Goal: Ask a question

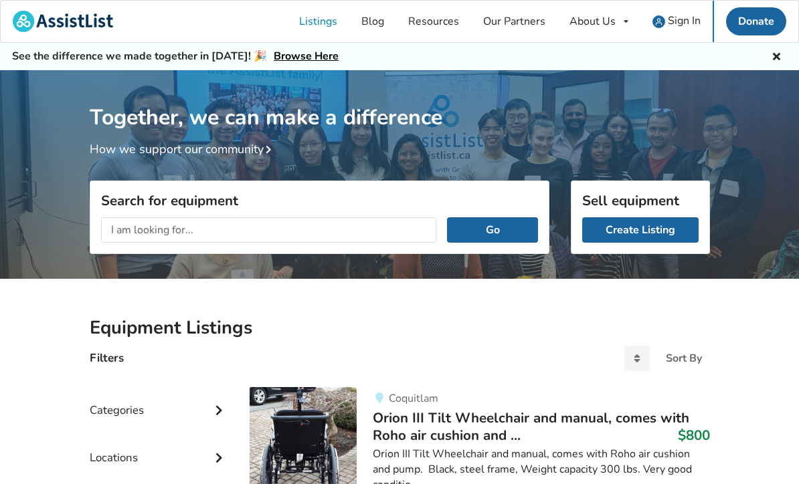
click at [676, 19] on span "Sign In" at bounding box center [684, 20] width 33 height 15
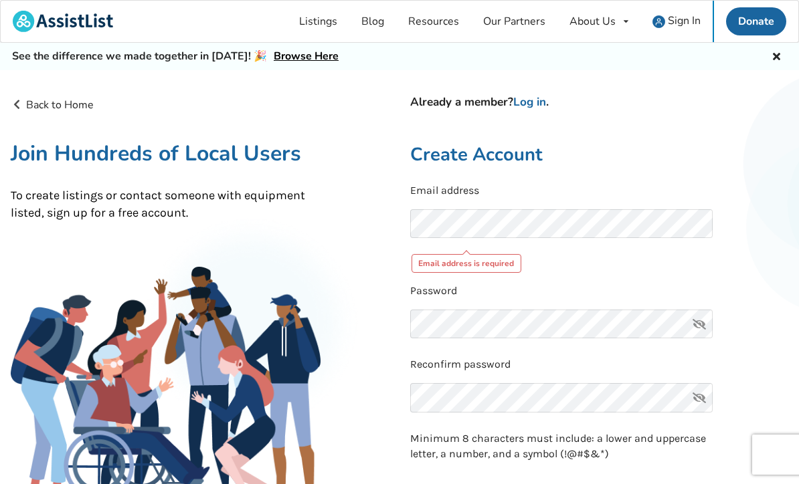
click at [539, 104] on link "Log in" at bounding box center [529, 101] width 33 height 15
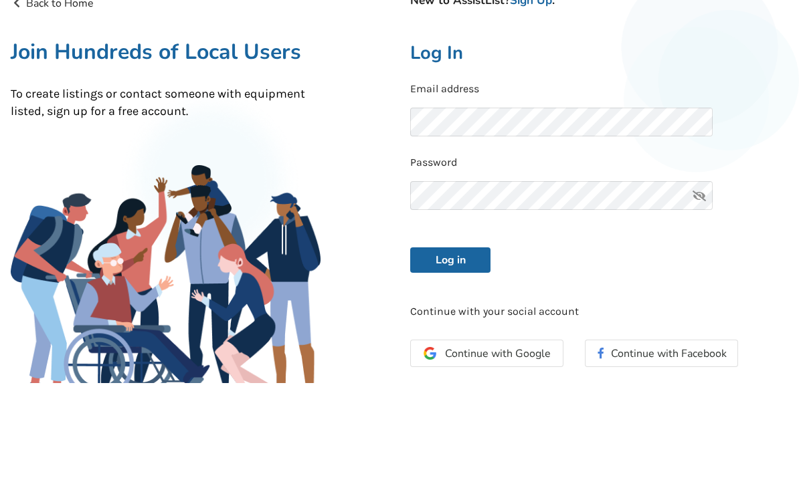
click at [450, 349] on button "Log in" at bounding box center [450, 361] width 80 height 25
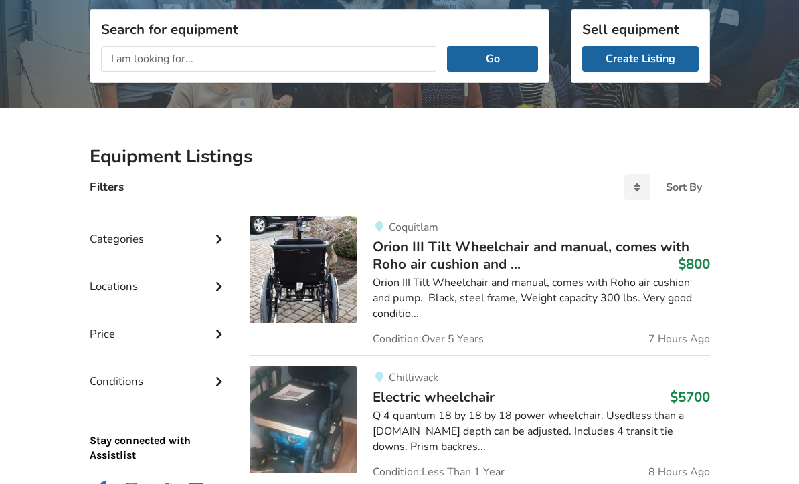
scroll to position [171, 0]
click at [219, 237] on icon at bounding box center [218, 237] width 13 height 11
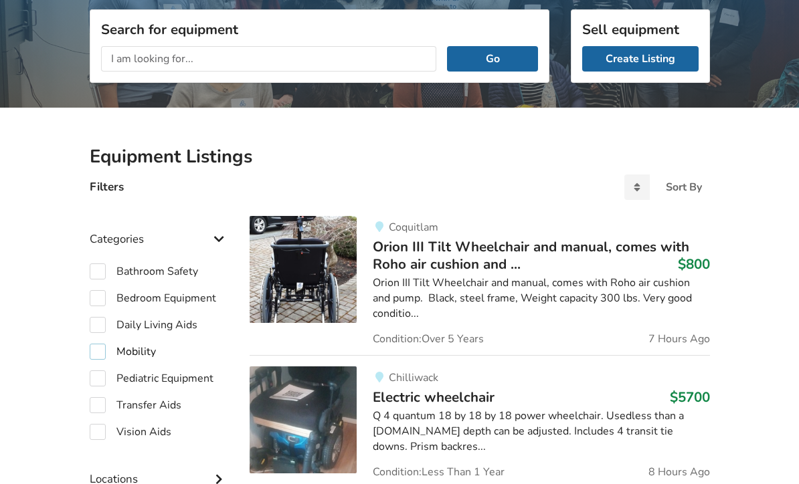
click at [99, 351] on label "Mobility" at bounding box center [123, 352] width 66 height 16
checkbox input "true"
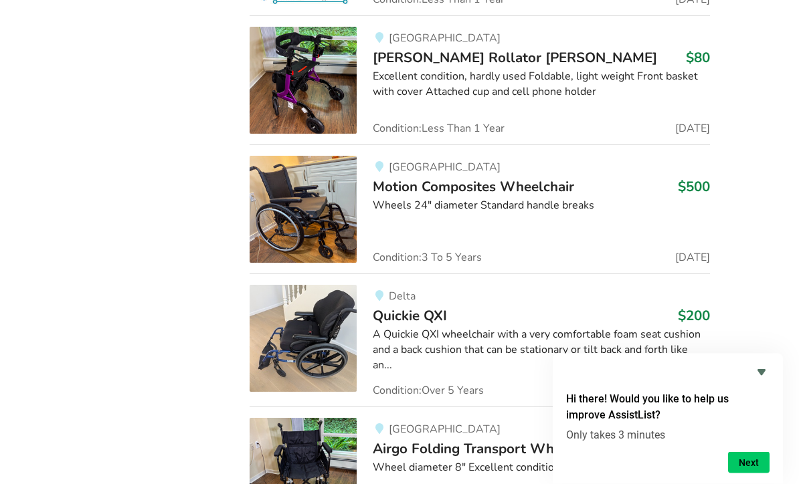
scroll to position [2230, 0]
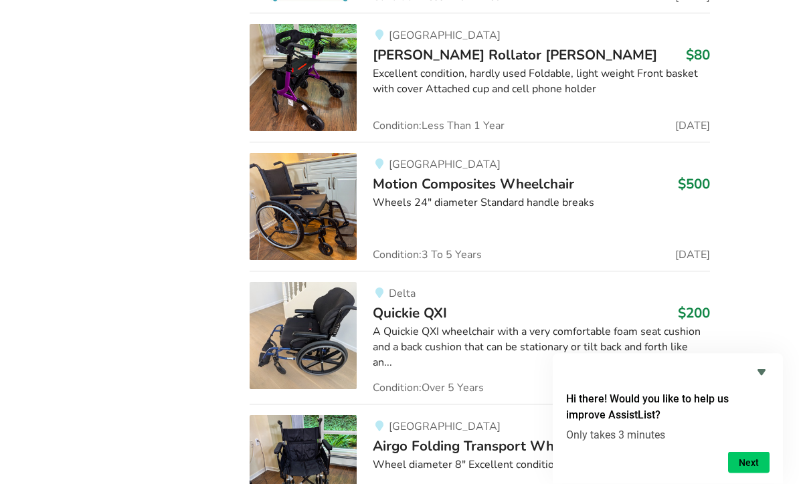
click at [763, 381] on icon "Hide survey" at bounding box center [761, 373] width 16 height 16
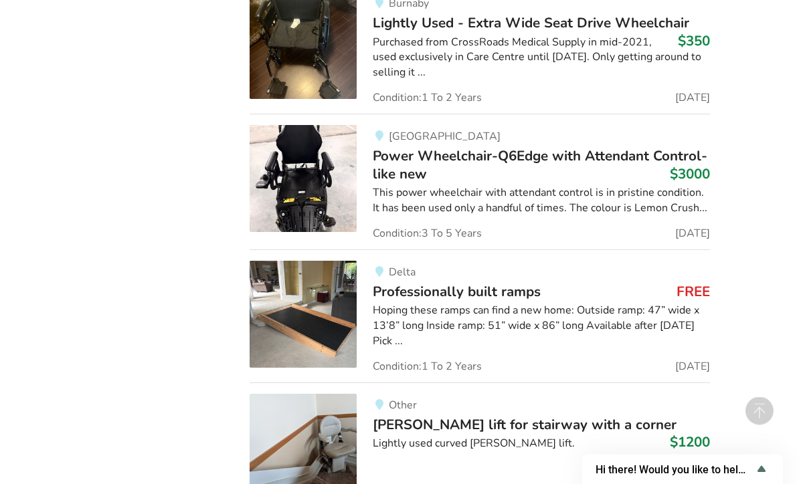
scroll to position [7343, 0]
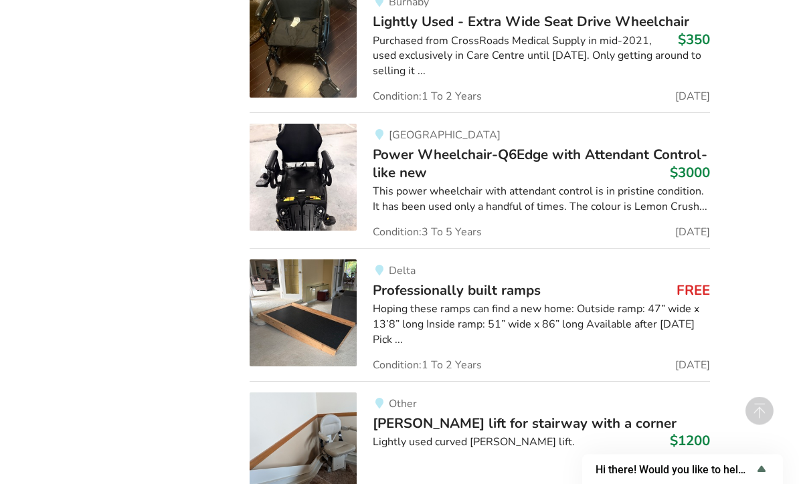
click at [311, 260] on img at bounding box center [303, 313] width 107 height 107
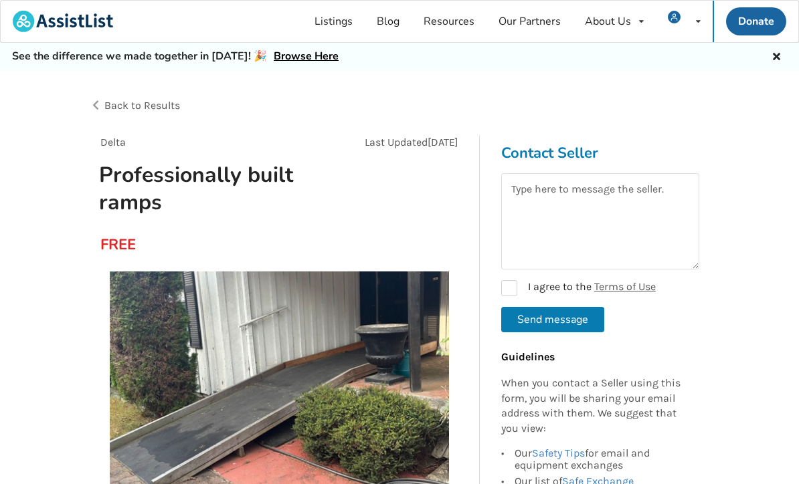
click at [132, 104] on span "Back to Results" at bounding box center [142, 105] width 76 height 13
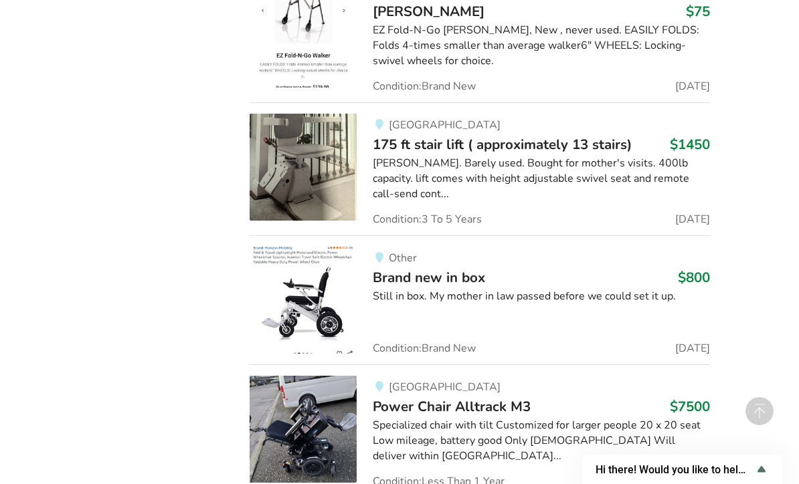
scroll to position [10936, 0]
click at [311, 248] on img at bounding box center [303, 301] width 107 height 107
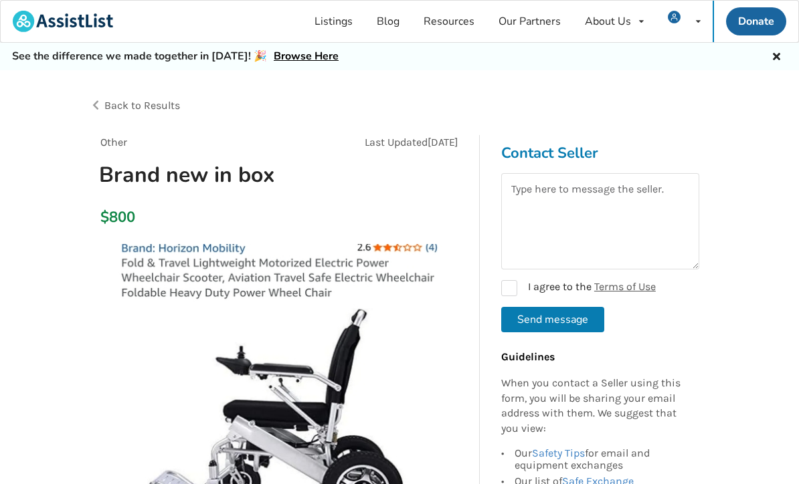
click at [134, 102] on span "Back to Results" at bounding box center [142, 105] width 76 height 13
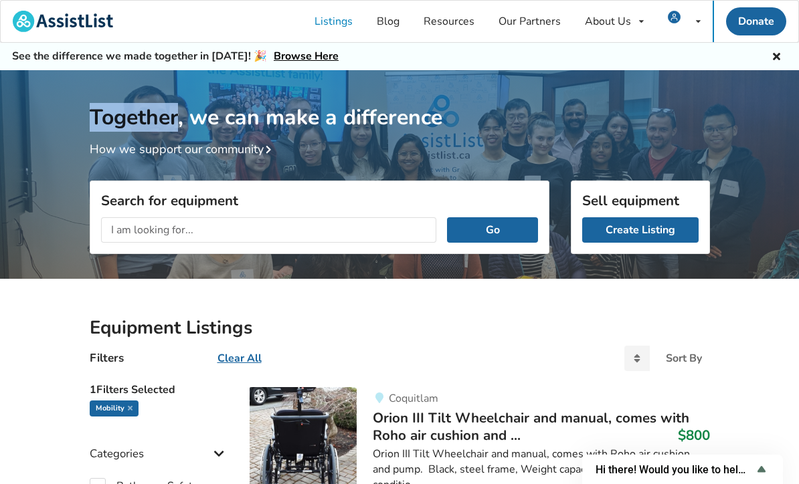
click at [274, 233] on input "text" at bounding box center [269, 229] width 336 height 25
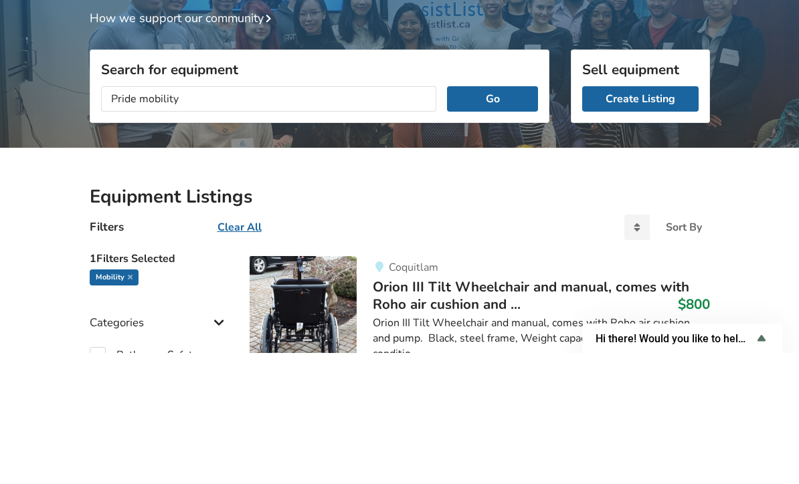
type input "Pride mobility"
click at [492, 217] on button "Go" at bounding box center [492, 229] width 90 height 25
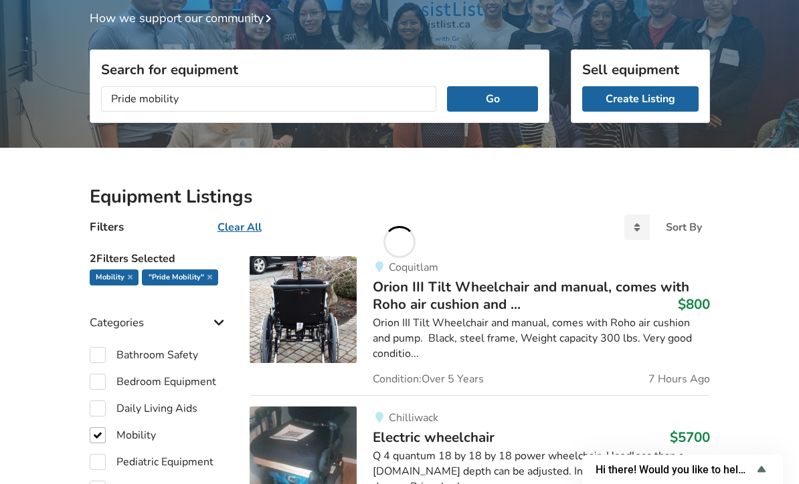
click at [501, 98] on button "Go" at bounding box center [492, 98] width 90 height 25
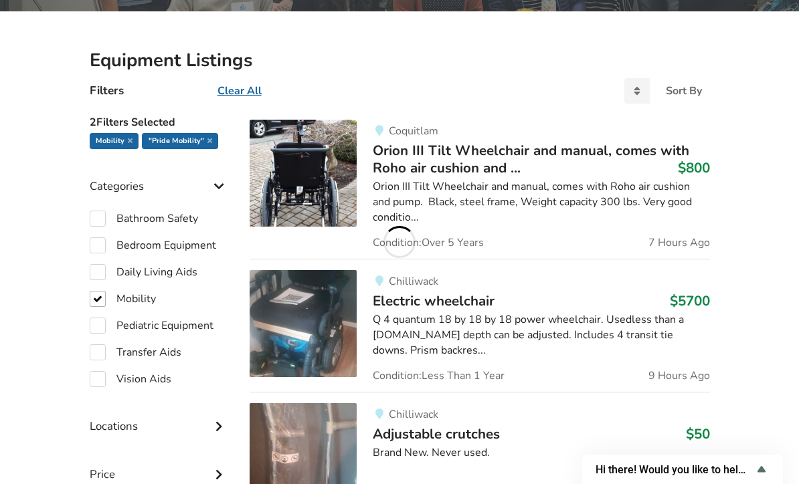
scroll to position [0, 0]
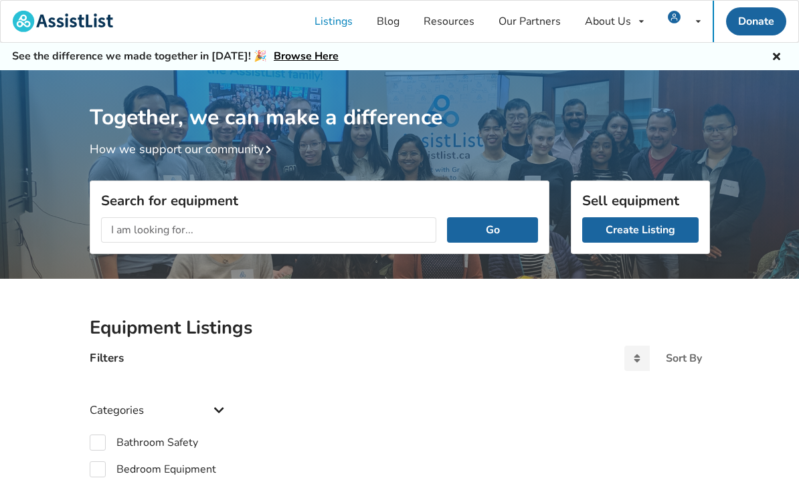
checkbox input "true"
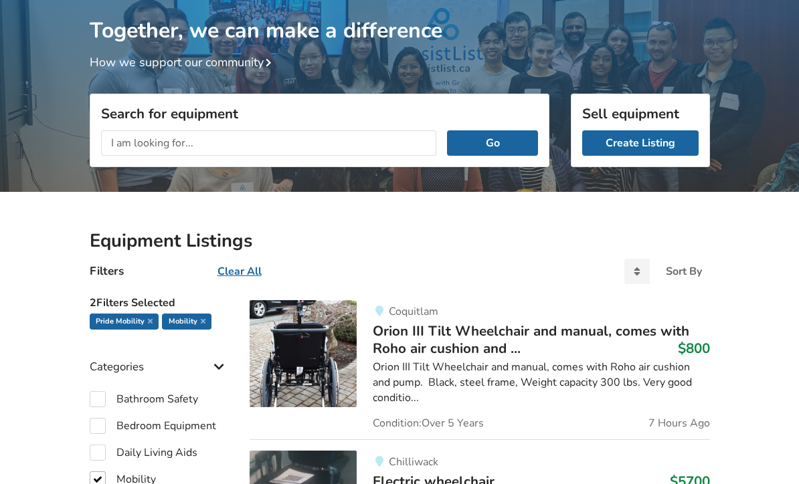
scroll to position [93, 0]
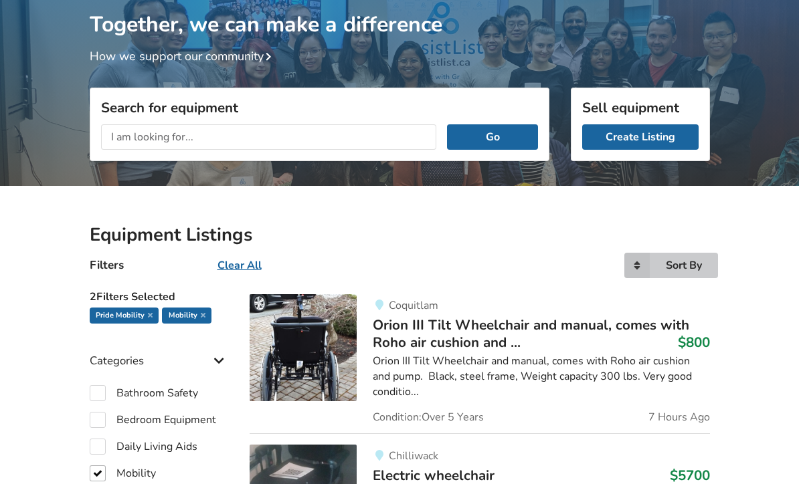
click at [645, 267] on icon at bounding box center [636, 265] width 25 height 25
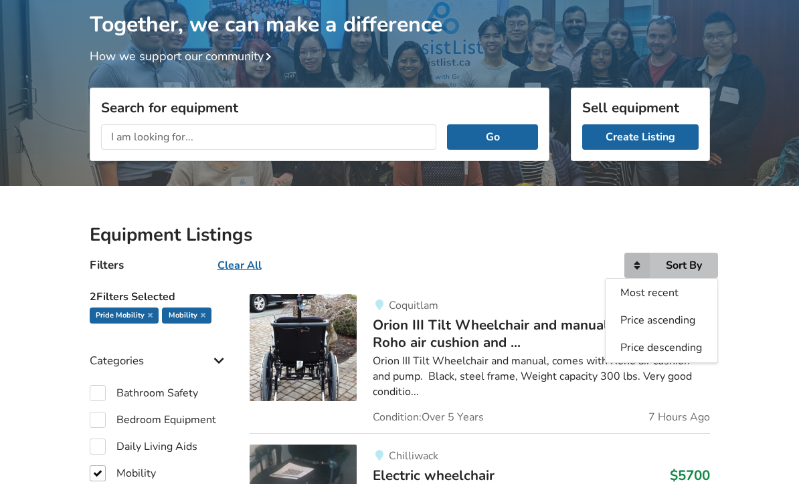
click at [655, 318] on span "Price ascending" at bounding box center [657, 320] width 75 height 15
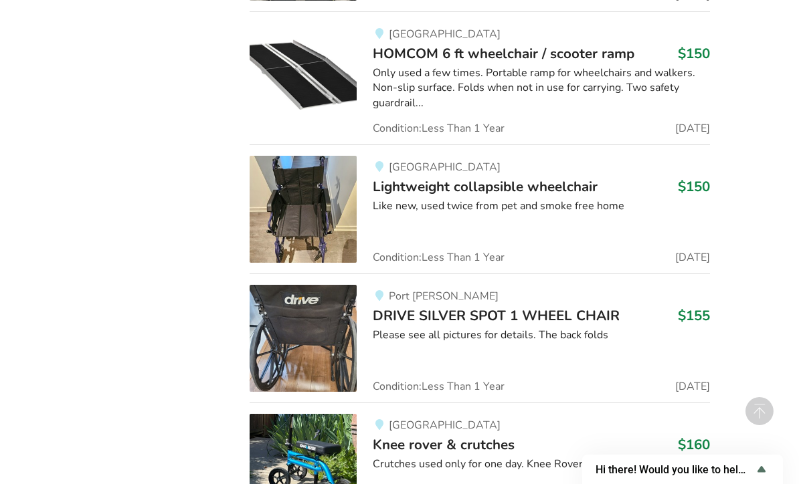
scroll to position [18756, 0]
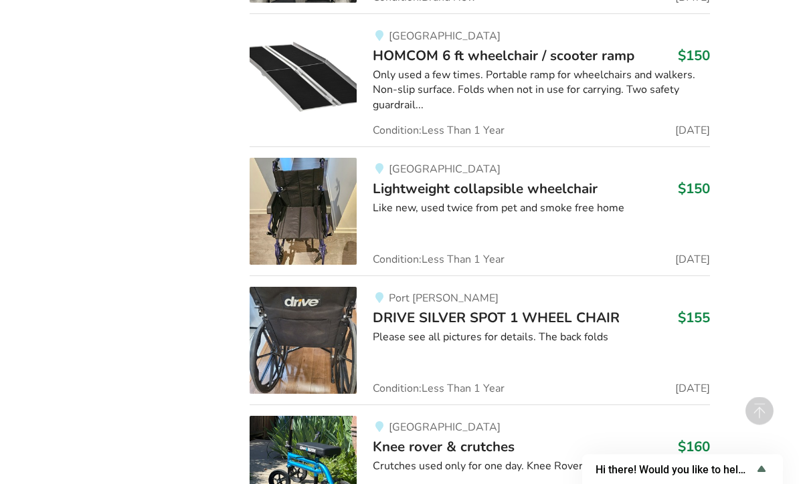
click at [434, 309] on span "DRIVE SILVER SPOT 1 WHEEL CHAIR" at bounding box center [496, 318] width 247 height 19
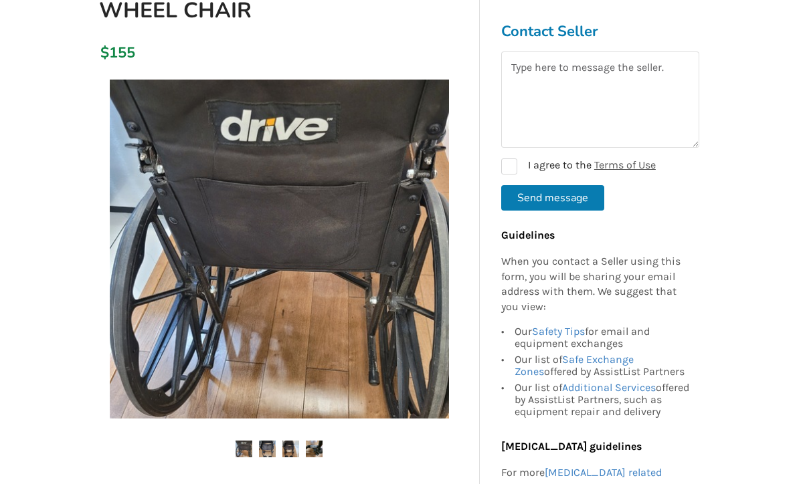
scroll to position [234, 0]
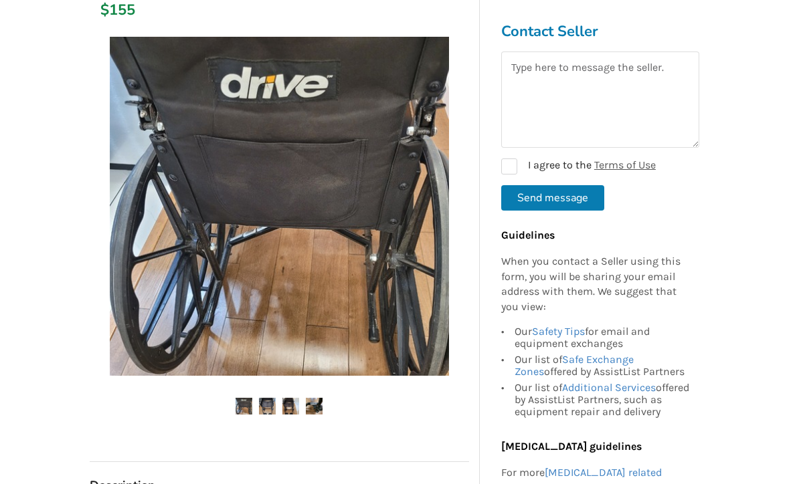
click at [437, 205] on img at bounding box center [279, 206] width 339 height 339
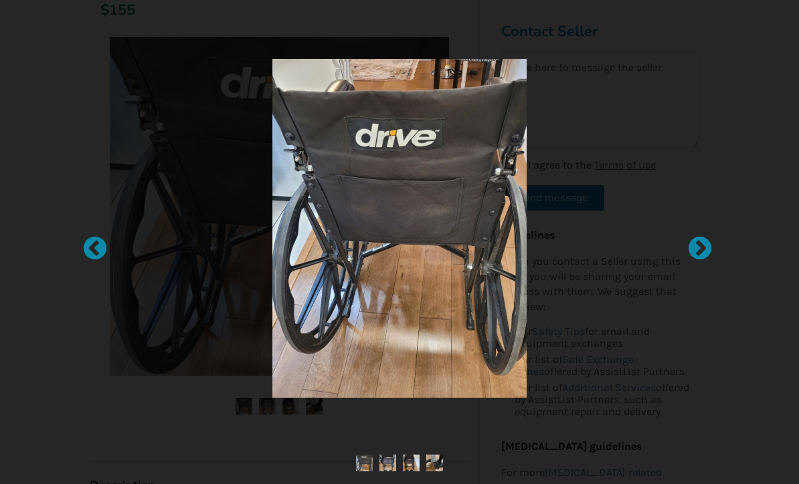
click at [700, 249] on div at bounding box center [692, 241] width 13 height 13
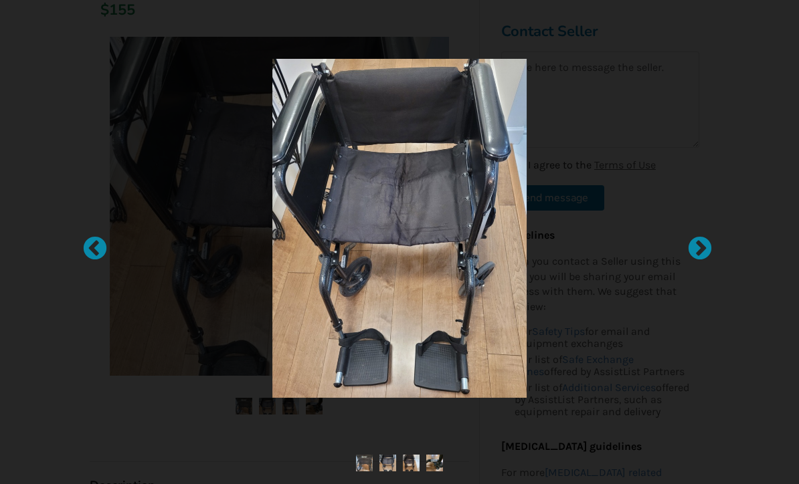
click at [700, 249] on div at bounding box center [692, 241] width 13 height 13
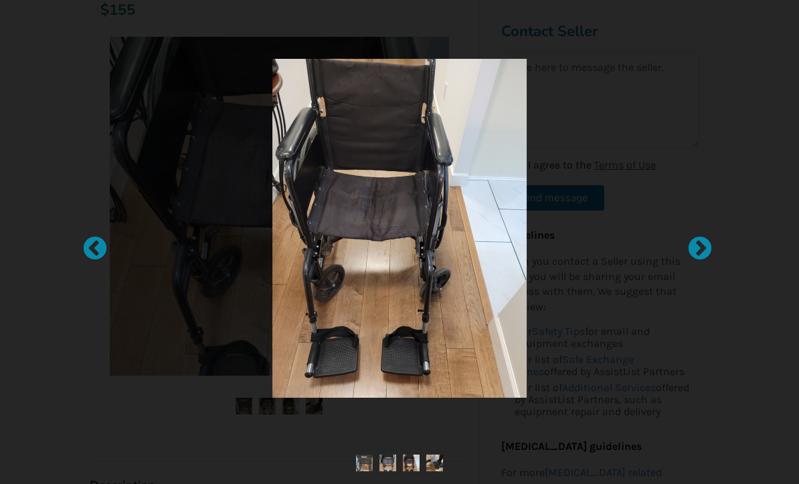
click at [700, 249] on div at bounding box center [692, 241] width 13 height 13
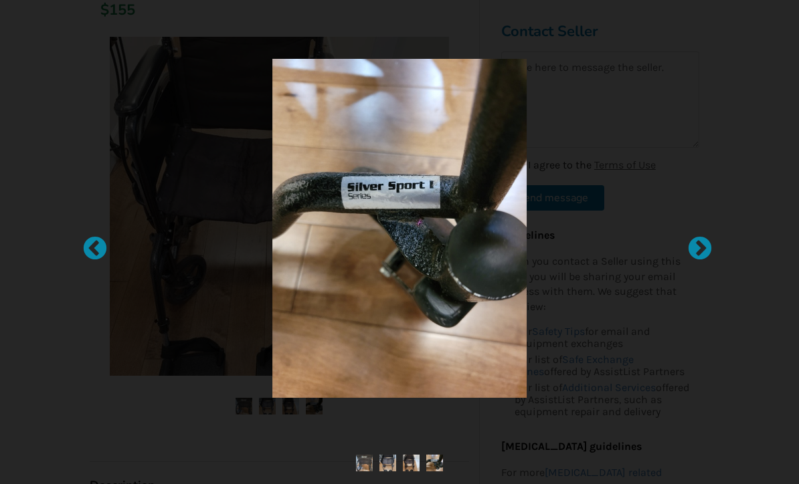
click at [700, 249] on div at bounding box center [692, 241] width 13 height 13
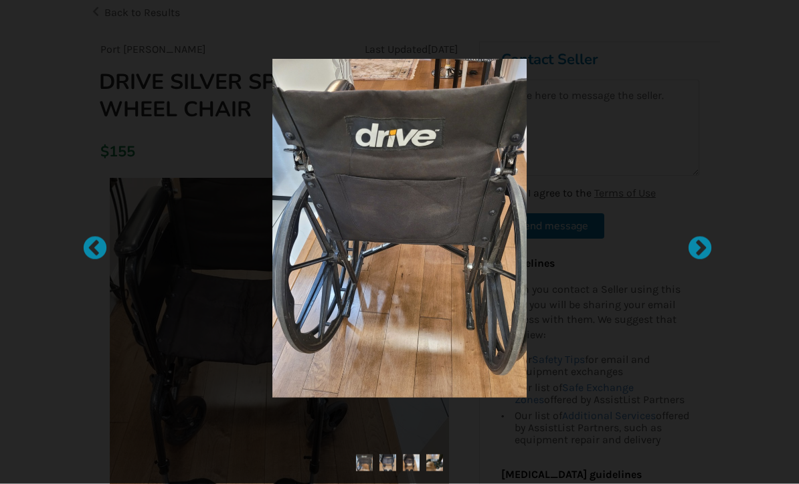
scroll to position [0, 0]
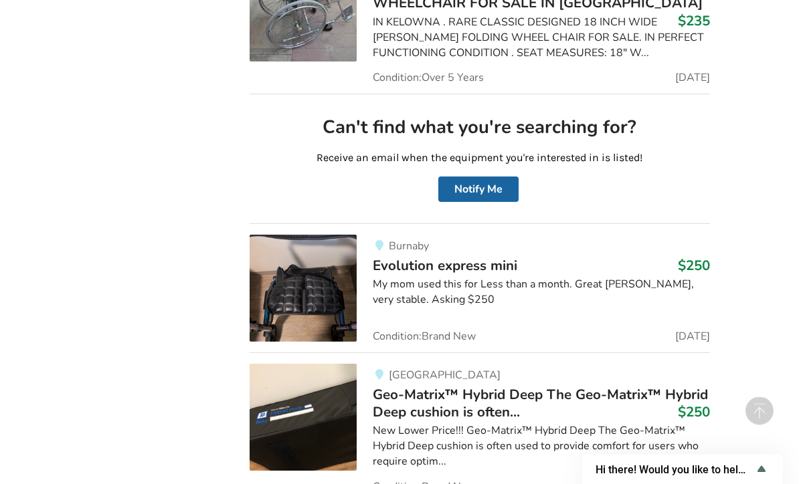
scroll to position [23437, 0]
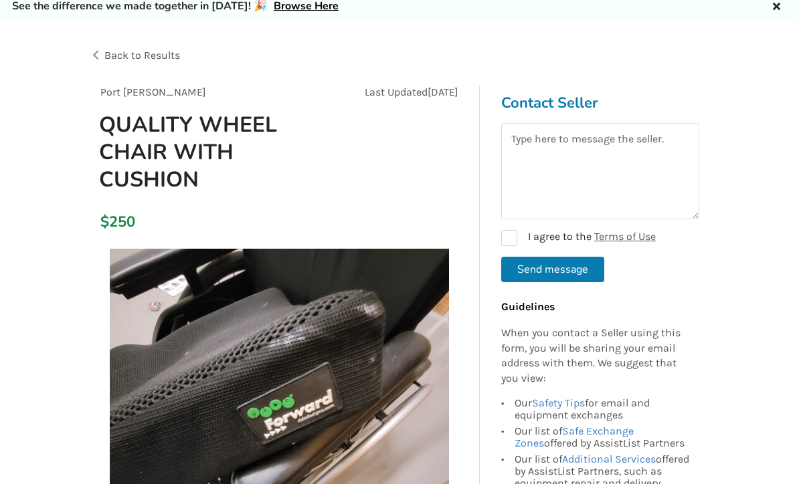
scroll to position [107, 0]
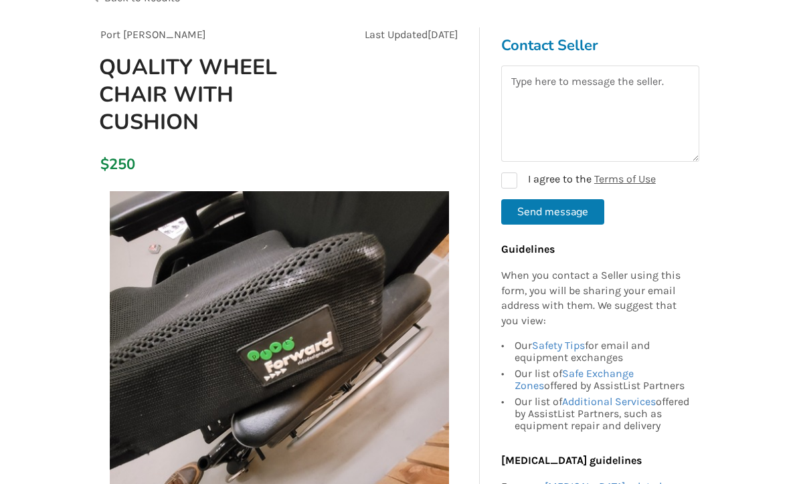
click at [448, 348] on img at bounding box center [279, 361] width 339 height 339
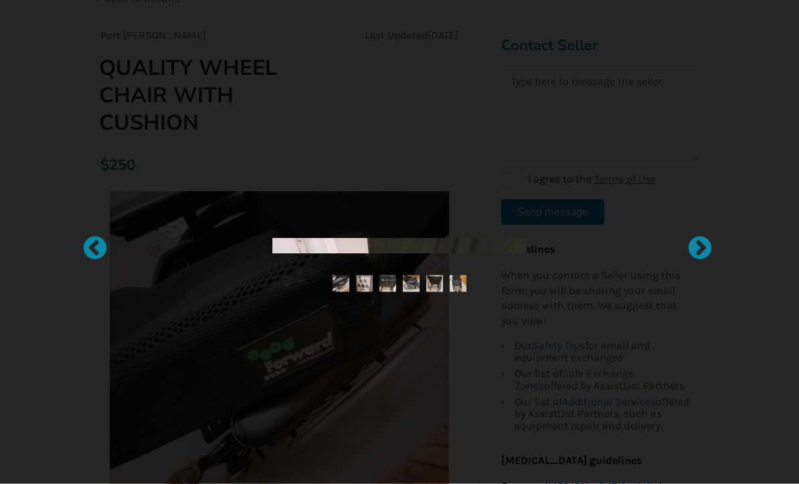
scroll to position [108, 0]
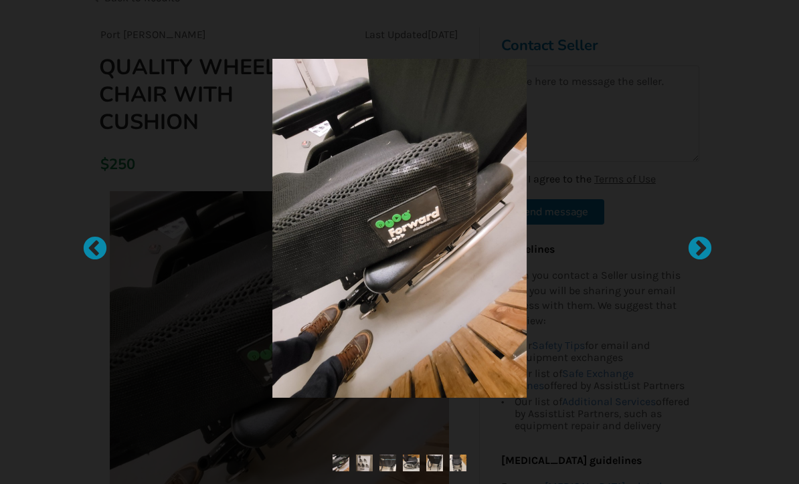
click at [700, 249] on div at bounding box center [692, 241] width 13 height 13
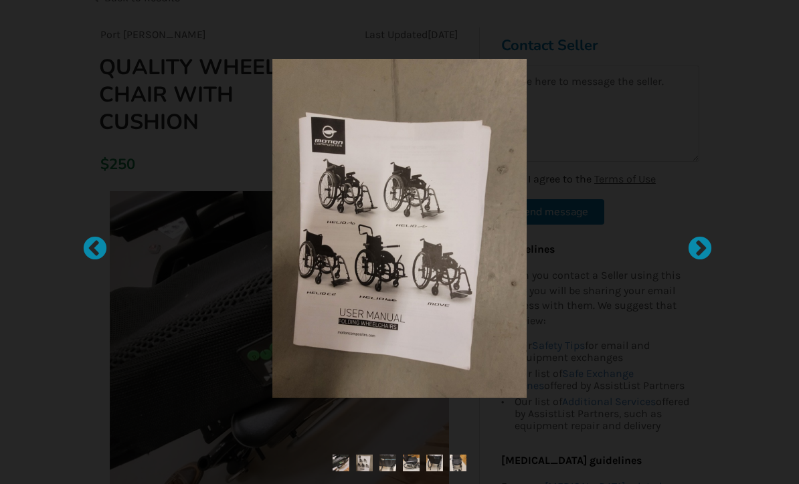
click at [700, 249] on div at bounding box center [692, 241] width 13 height 13
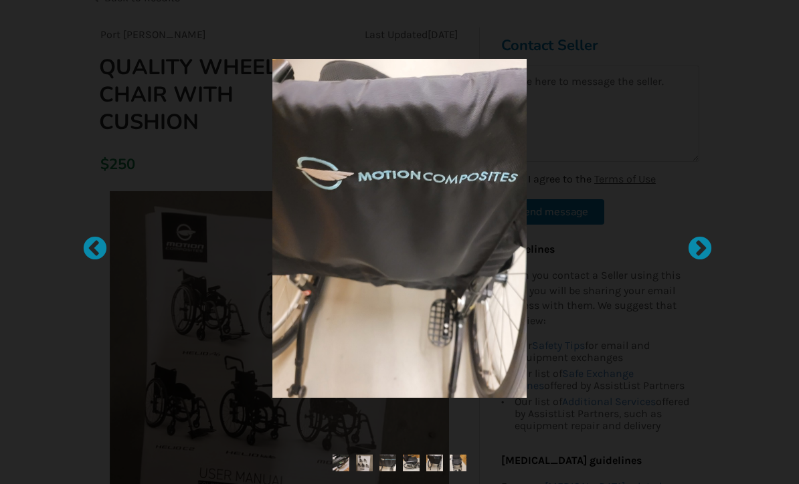
click at [700, 249] on div at bounding box center [692, 241] width 13 height 13
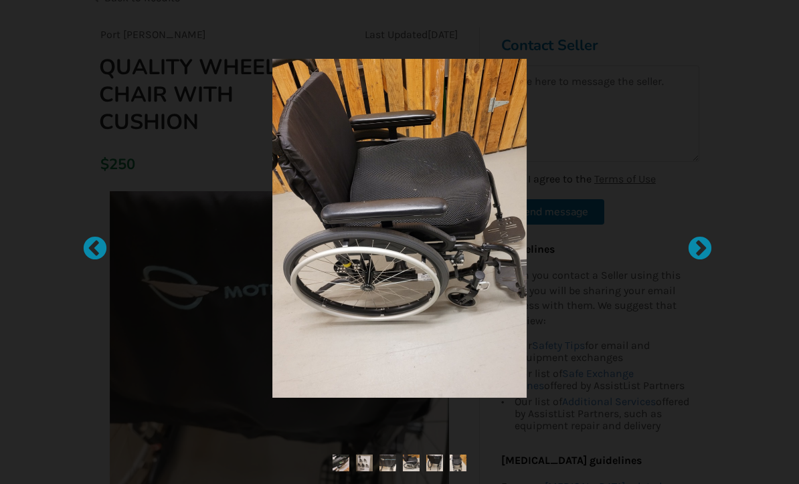
click at [700, 249] on div at bounding box center [692, 241] width 13 height 13
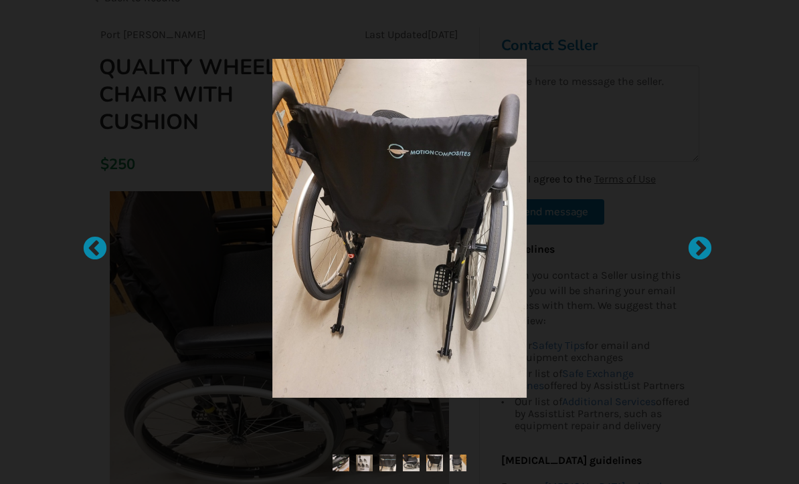
click at [700, 249] on div at bounding box center [692, 241] width 13 height 13
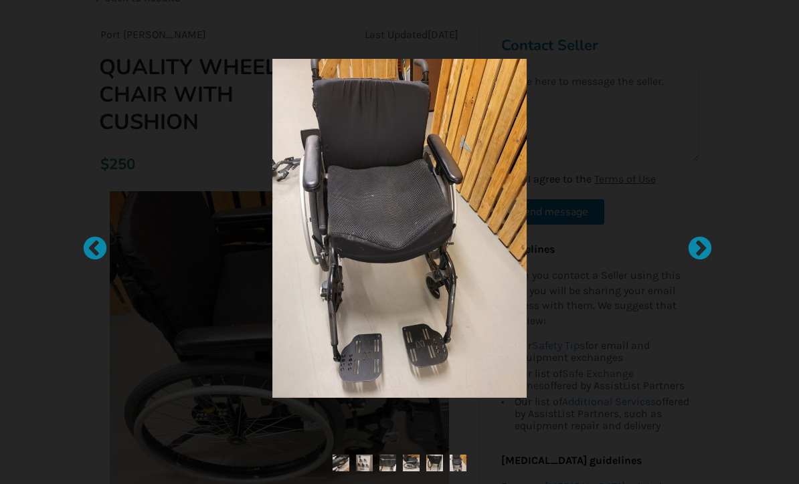
click at [700, 249] on div at bounding box center [692, 241] width 13 height 13
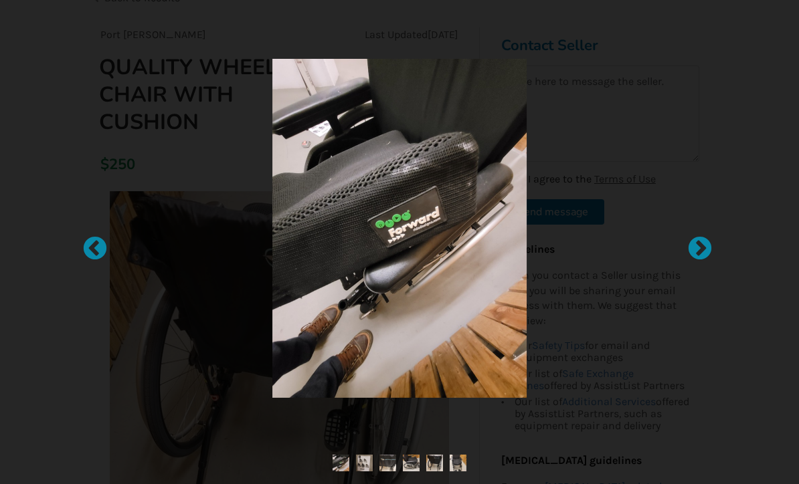
click at [700, 249] on div at bounding box center [692, 241] width 13 height 13
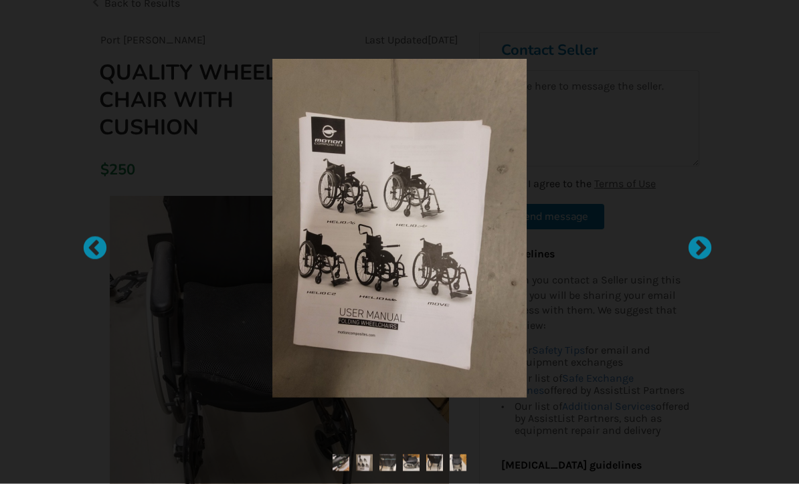
scroll to position [103, 0]
click at [700, 249] on div at bounding box center [692, 241] width 13 height 13
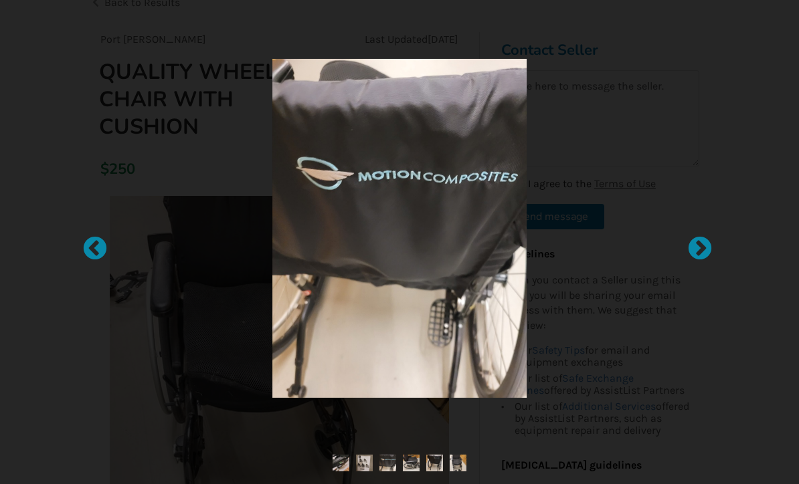
click at [188, 26] on div at bounding box center [399, 242] width 799 height 484
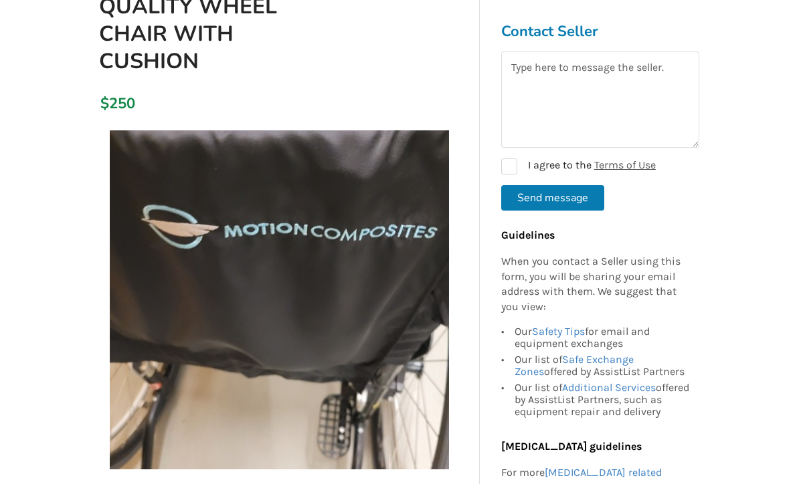
scroll to position [0, 0]
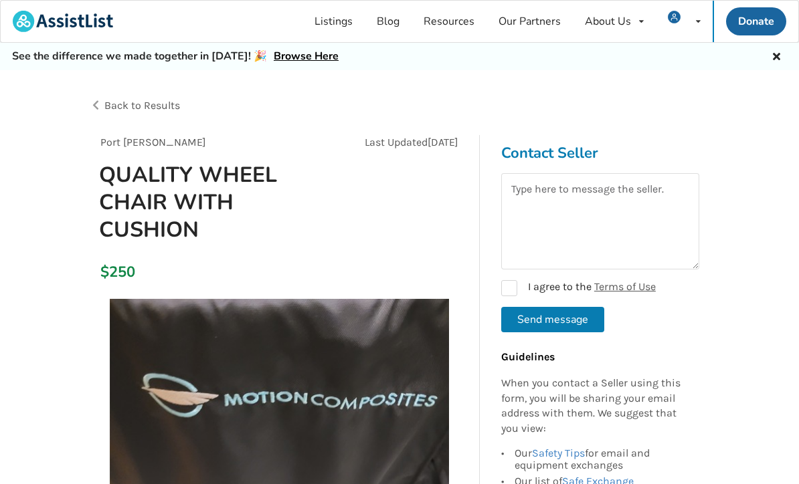
click at [110, 108] on span "Back to Results" at bounding box center [142, 105] width 76 height 13
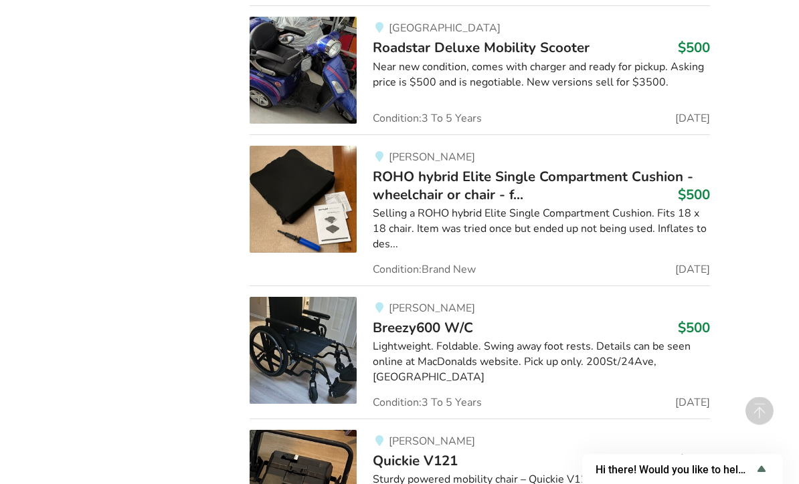
scroll to position [30303, 0]
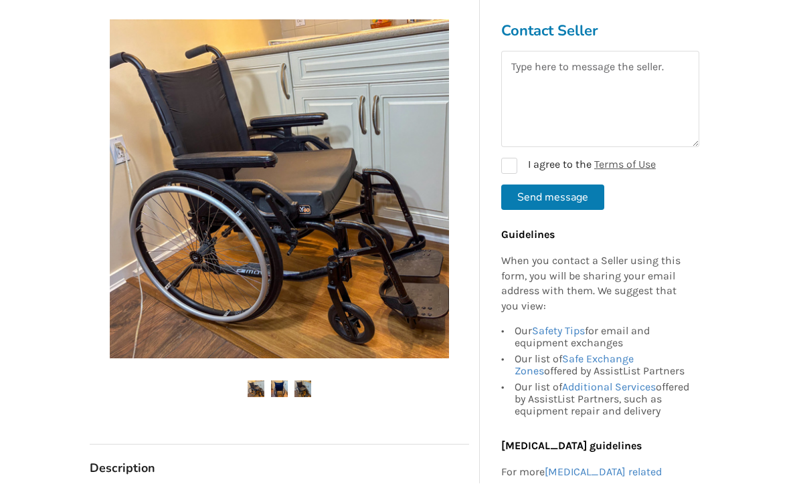
scroll to position [252, 0]
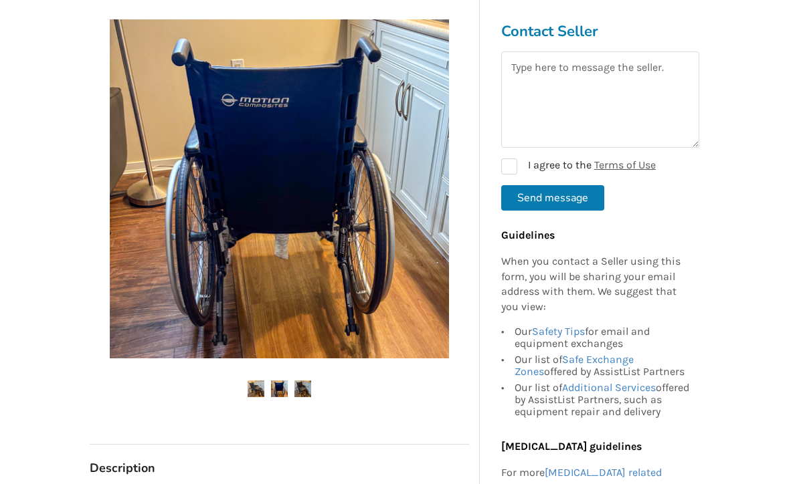
click at [387, 276] on img at bounding box center [279, 188] width 339 height 339
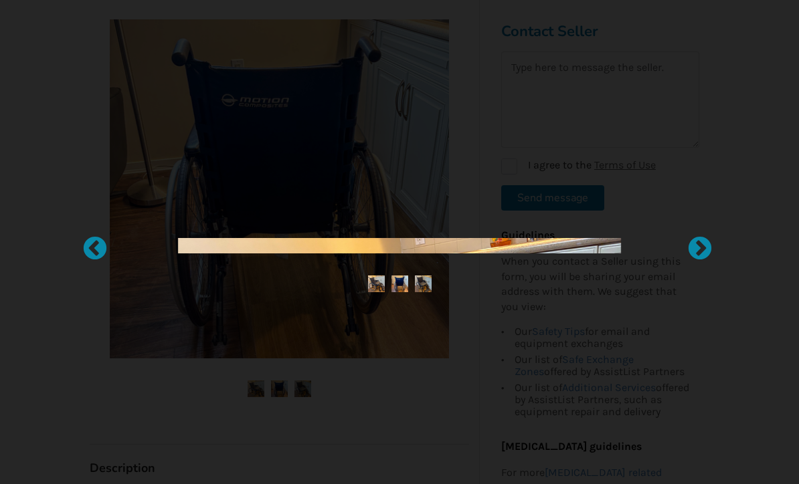
click at [424, 290] on img at bounding box center [399, 407] width 443 height 339
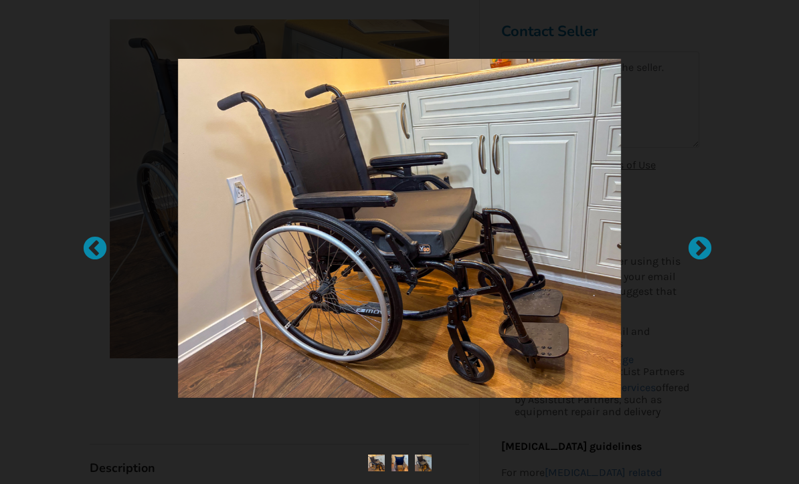
click at [700, 246] on div at bounding box center [692, 241] width 13 height 13
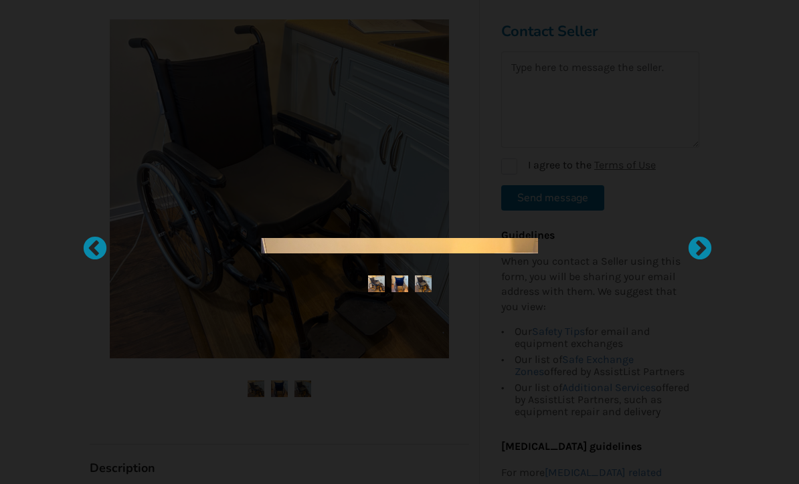
click at [699, 249] on div at bounding box center [692, 241] width 13 height 13
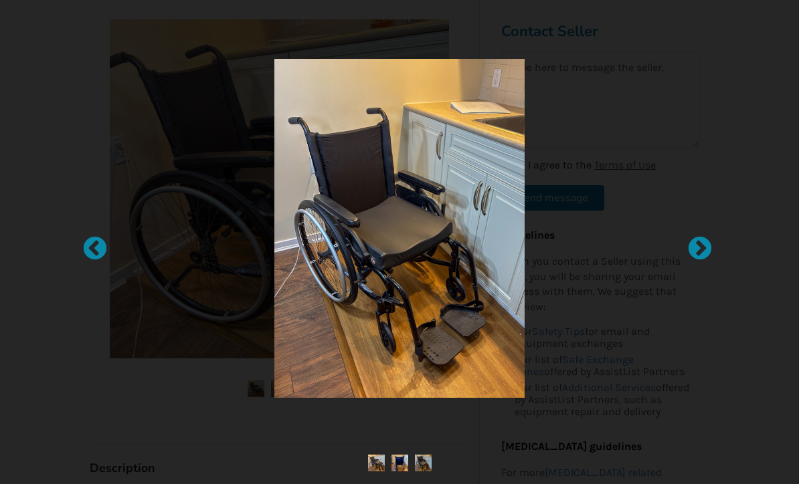
click at [763, 124] on div at bounding box center [399, 242] width 799 height 484
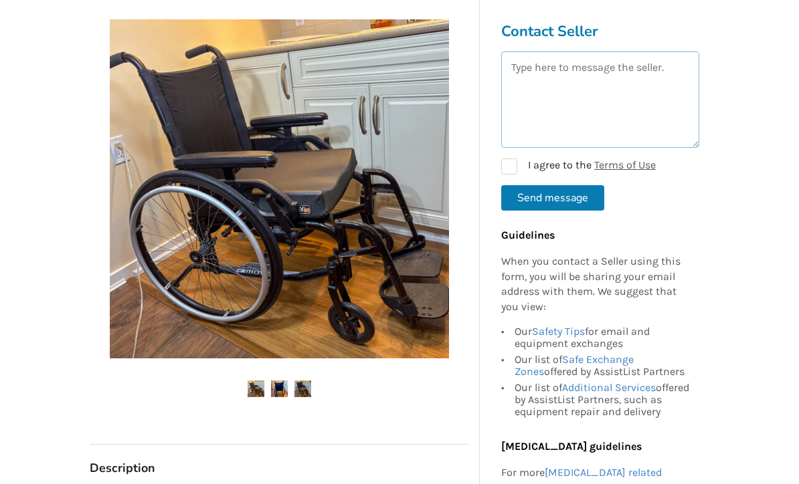
click at [611, 85] on textarea at bounding box center [600, 100] width 198 height 96
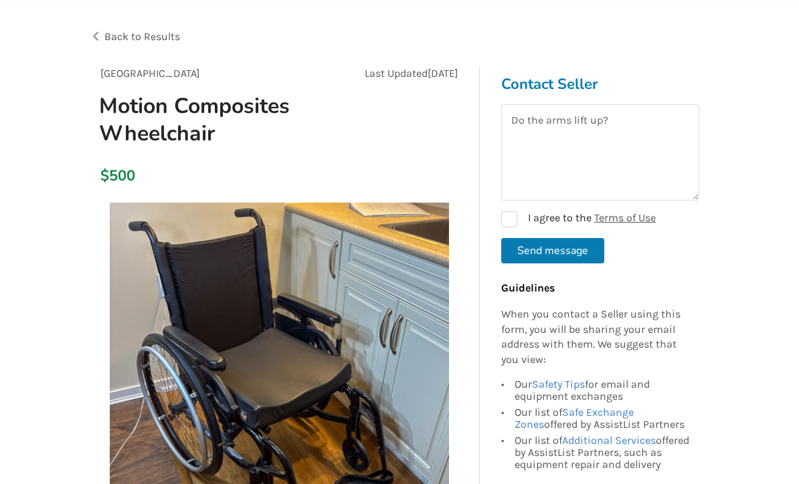
scroll to position [0, 0]
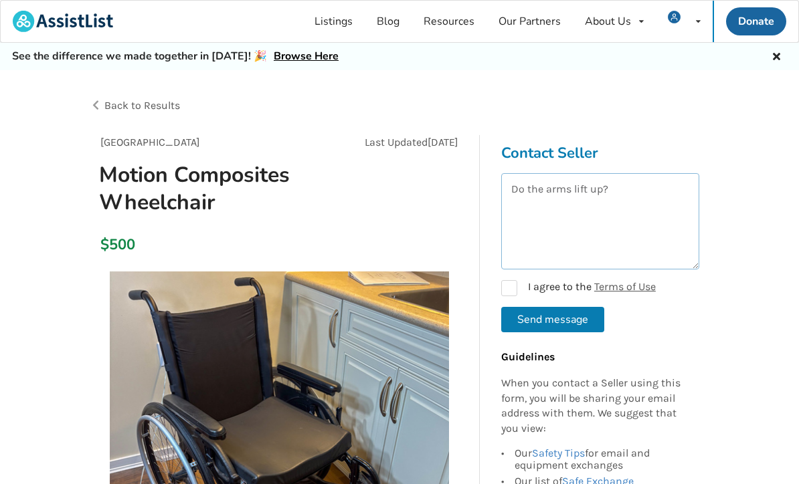
type textarea "Do the arms lift up?"
click at [520, 287] on label "I agree to the Terms of Use" at bounding box center [578, 288] width 155 height 16
checkbox input "true"
click at [571, 320] on button "Send message" at bounding box center [552, 319] width 103 height 25
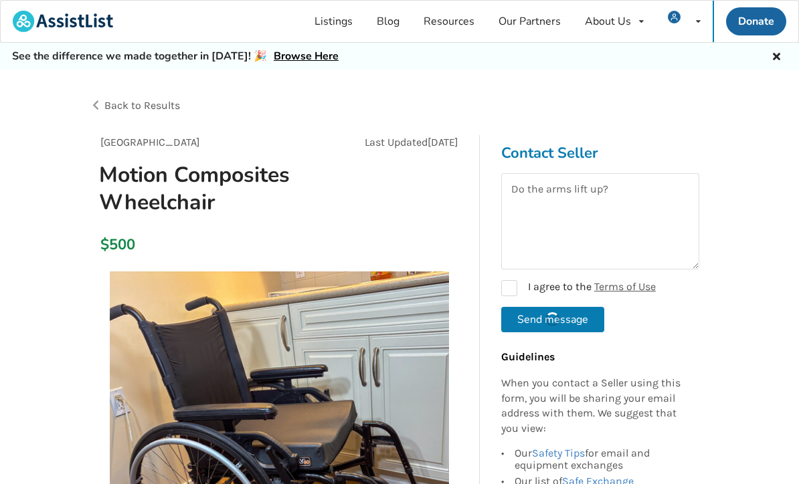
checkbox input "false"
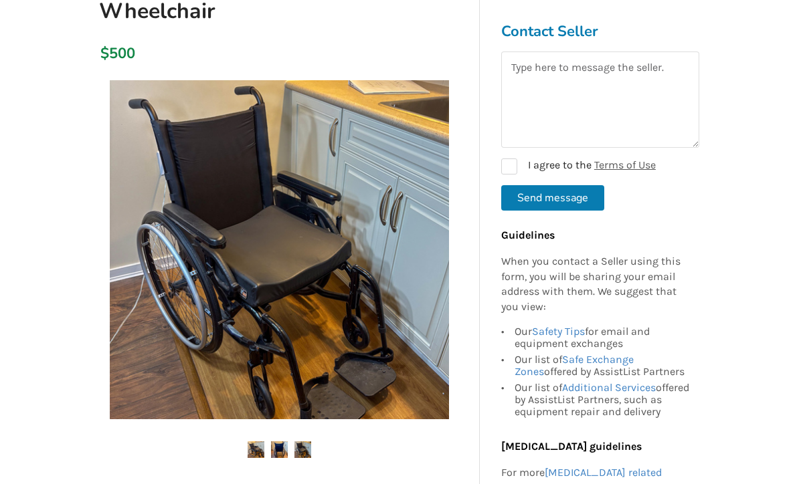
scroll to position [191, 0]
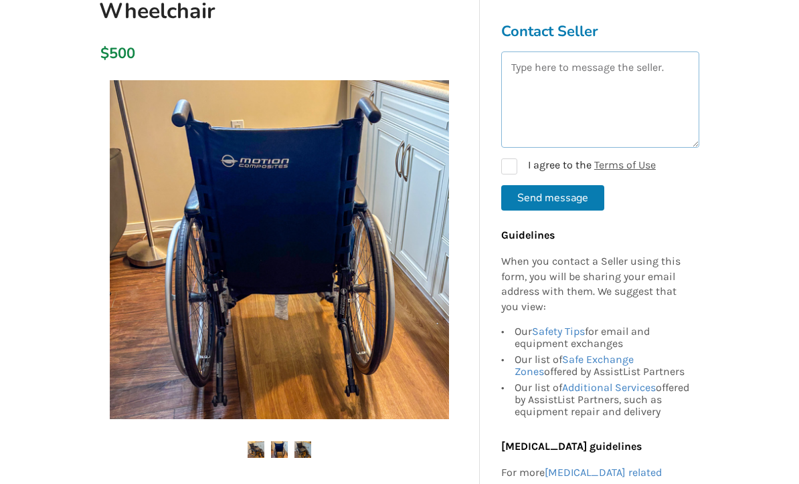
click at [567, 81] on textarea at bounding box center [600, 100] width 198 height 96
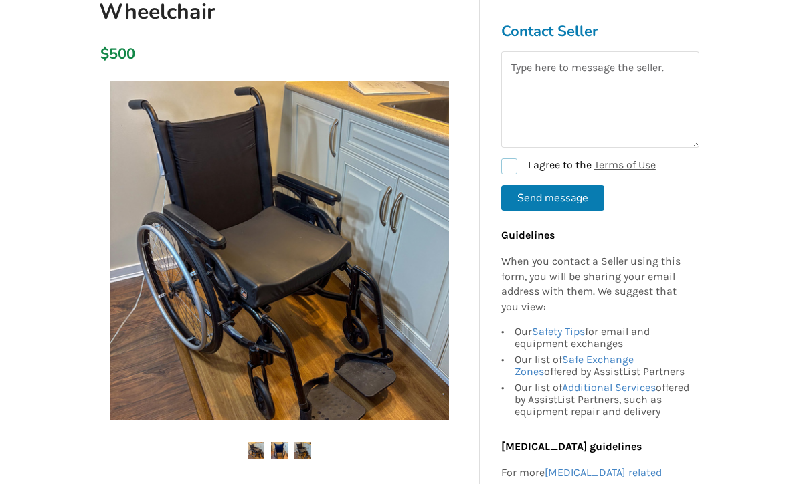
click at [508, 172] on form "I agree to the Terms of Use Send message" at bounding box center [600, 131] width 198 height 159
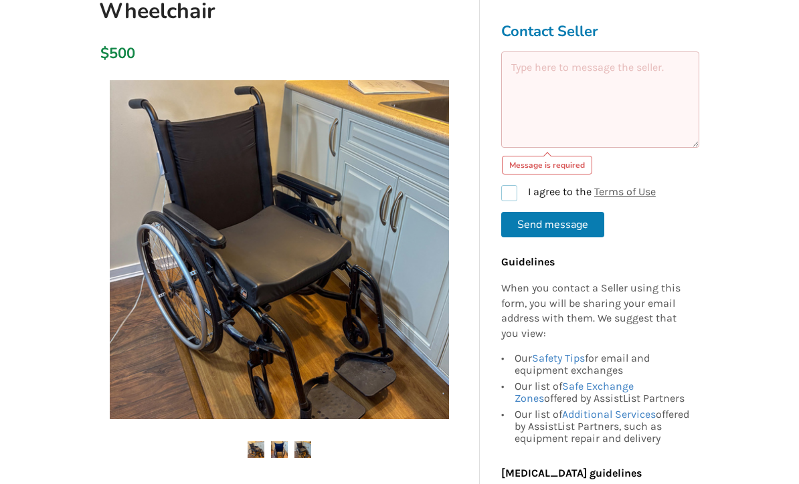
scroll to position [191, 0]
click at [553, 70] on textarea at bounding box center [600, 100] width 198 height 96
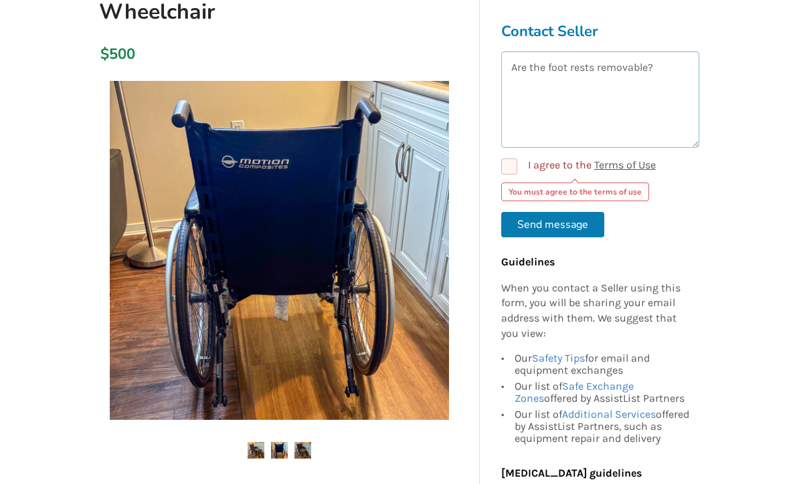
type textarea "Are the foot rests removable?"
click at [510, 167] on label "I agree to the Terms of Use" at bounding box center [578, 167] width 155 height 16
checkbox input "true"
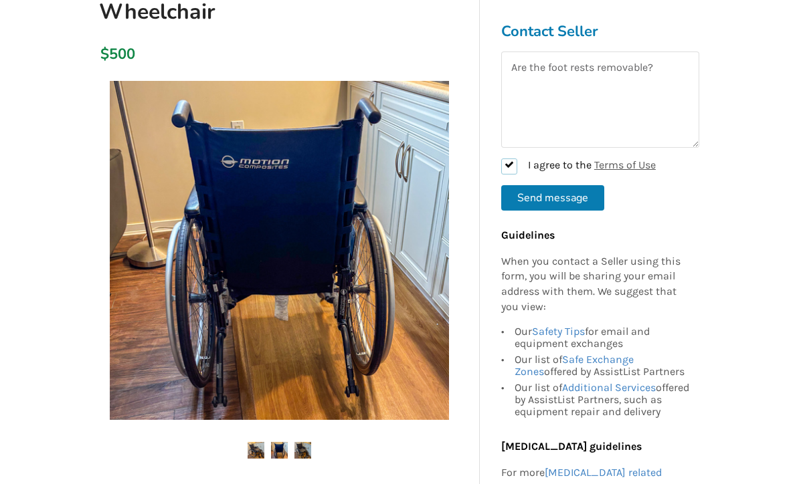
scroll to position [191, 0]
click at [512, 68] on textarea "Are the foot rests removable?" at bounding box center [600, 100] width 198 height 96
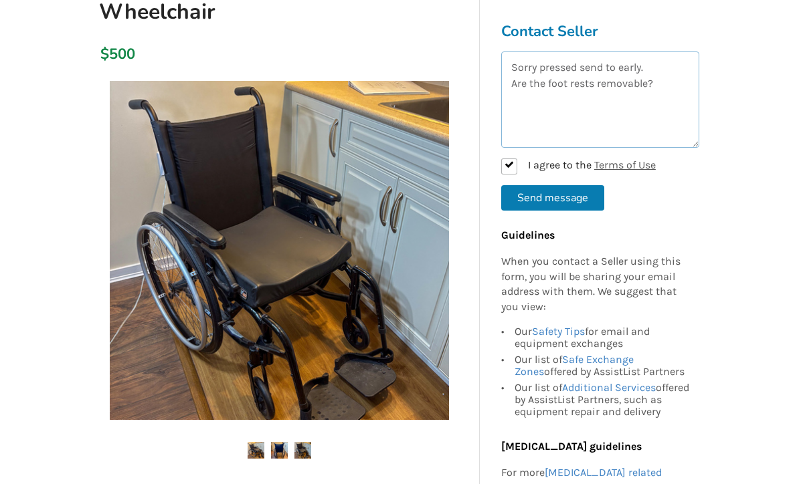
click at [660, 66] on textarea "Sorry pressed send to early. Are the foot rests removable?" at bounding box center [600, 100] width 198 height 96
type textarea "Sorry pressed send to early on last message. Are the foot rests removable?"
click at [551, 201] on button "Send message" at bounding box center [552, 197] width 103 height 25
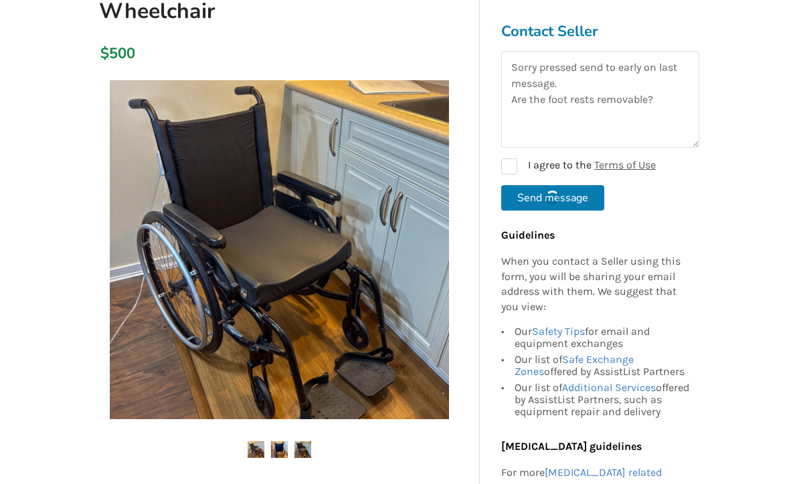
checkbox input "false"
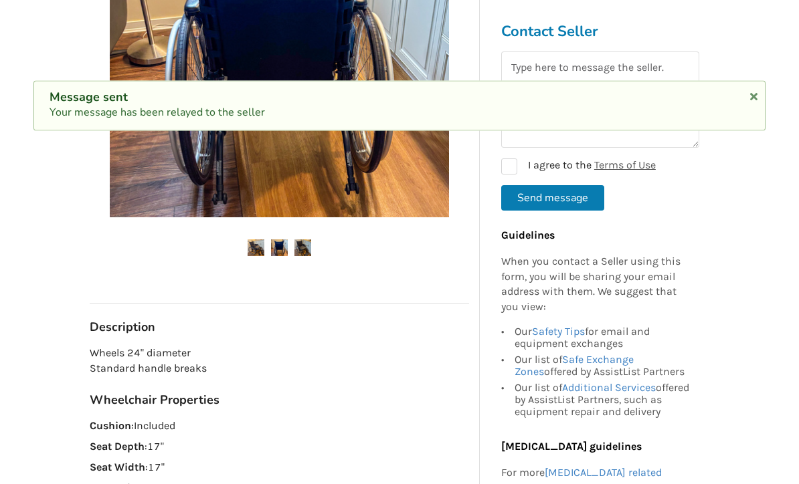
scroll to position [0, 0]
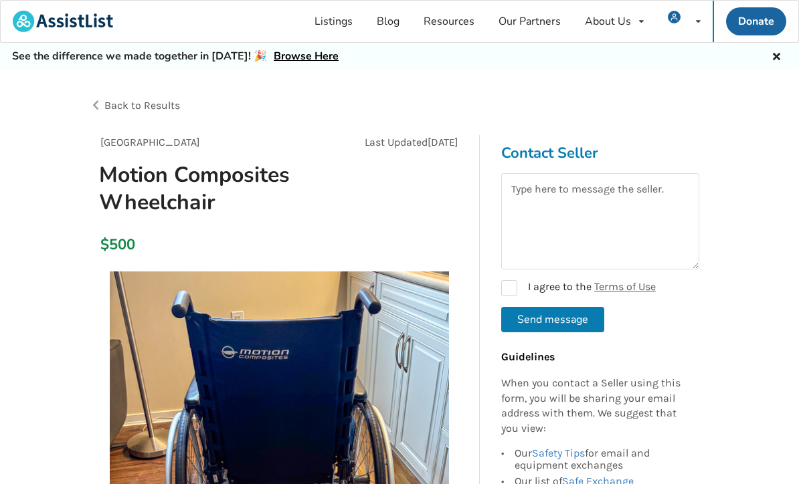
click at [122, 106] on span "Back to Results" at bounding box center [142, 105] width 76 height 13
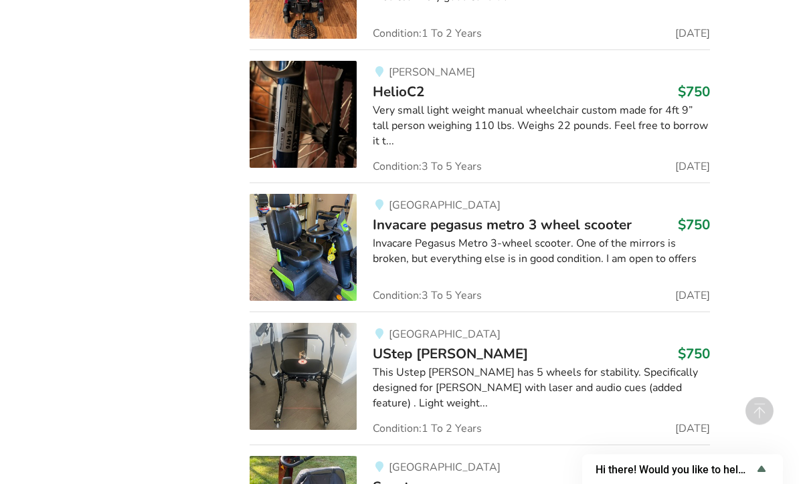
scroll to position [34013, 0]
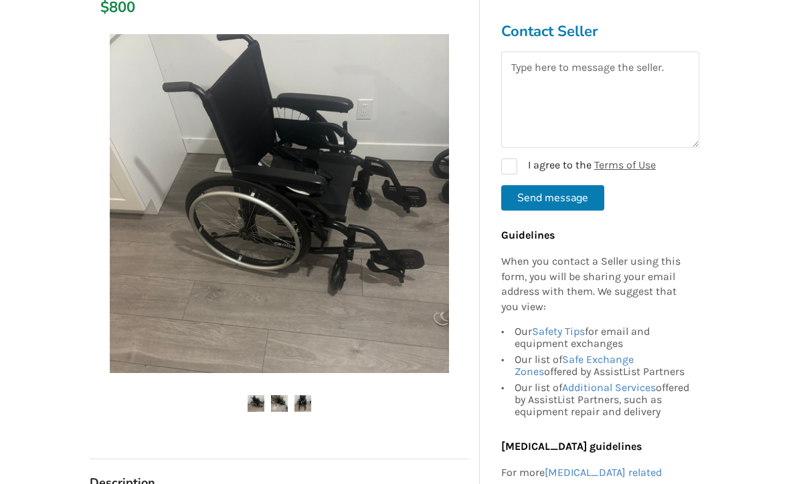
scroll to position [209, 0]
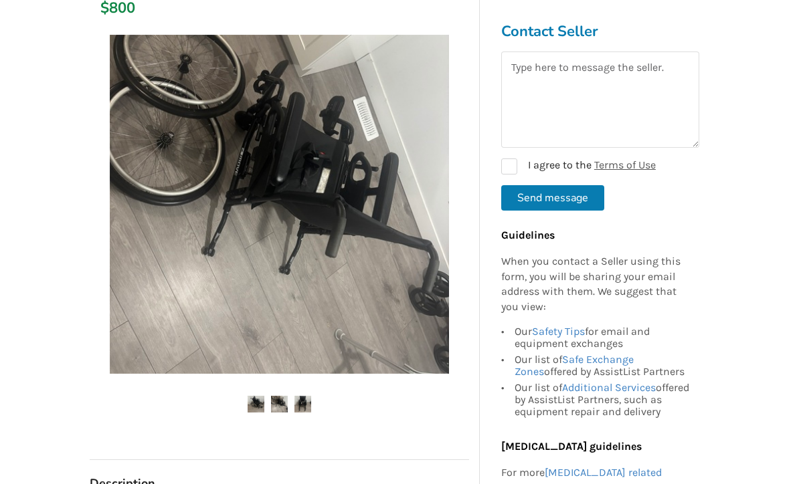
click at [354, 299] on img at bounding box center [279, 204] width 339 height 339
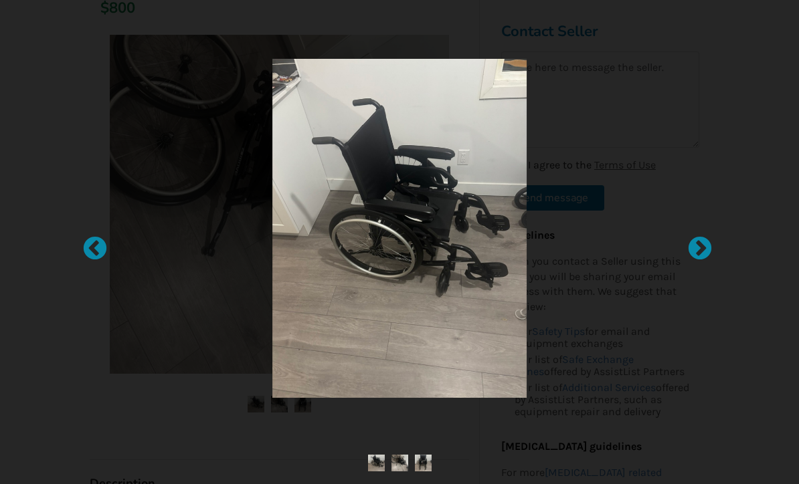
click at [698, 249] on div at bounding box center [692, 241] width 13 height 13
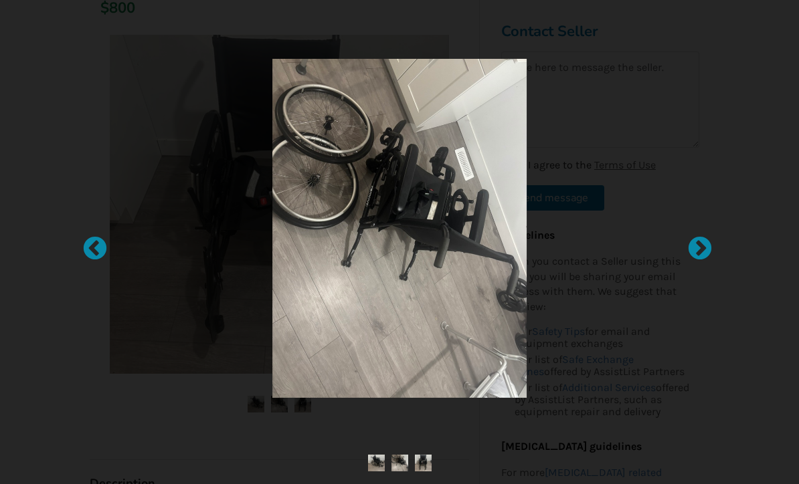
click at [700, 249] on div at bounding box center [692, 241] width 13 height 13
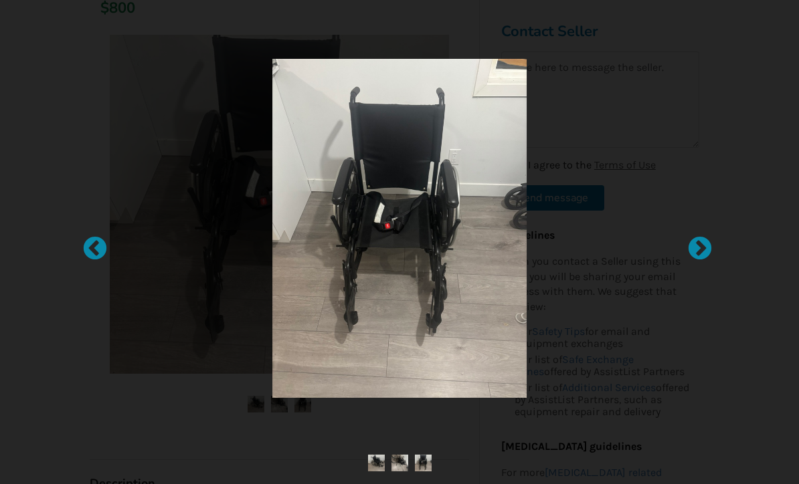
click at [700, 249] on div at bounding box center [692, 241] width 13 height 13
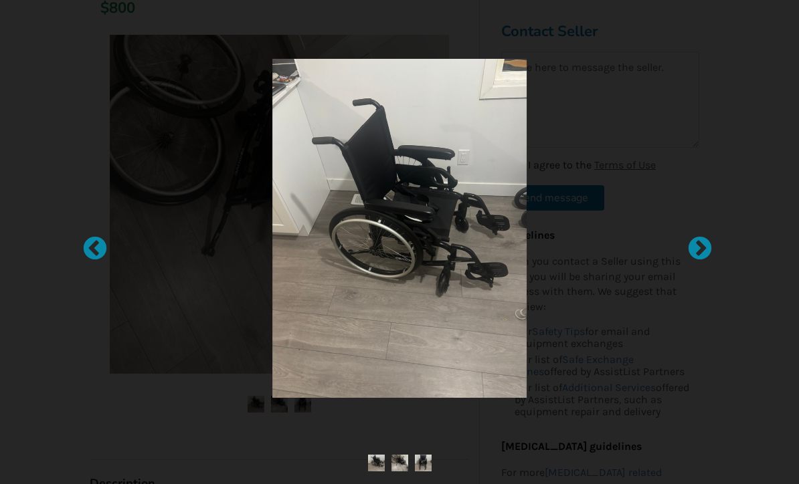
click at [700, 249] on div at bounding box center [692, 241] width 13 height 13
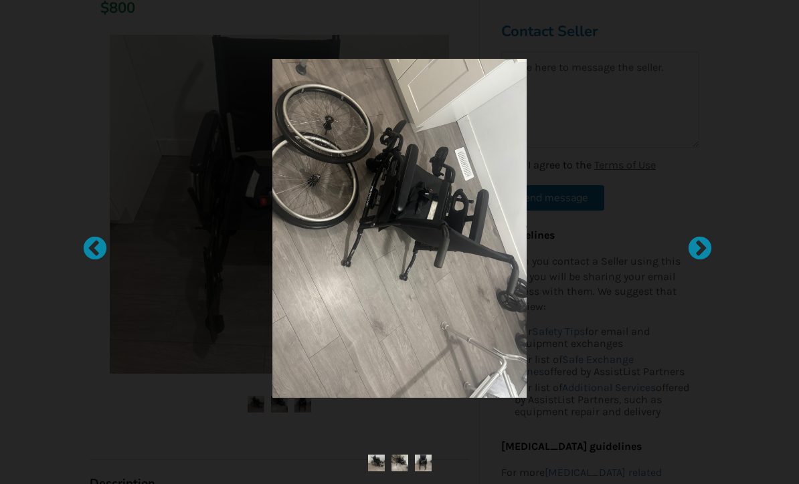
click at [756, 207] on div at bounding box center [399, 242] width 799 height 484
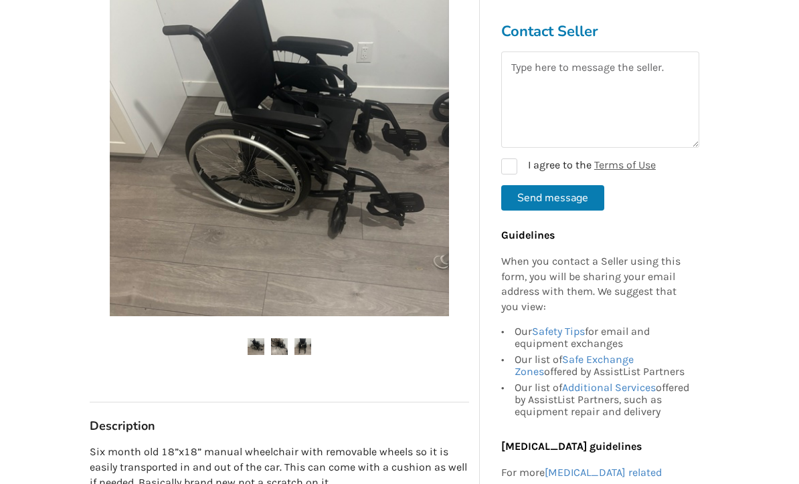
scroll to position [240, 0]
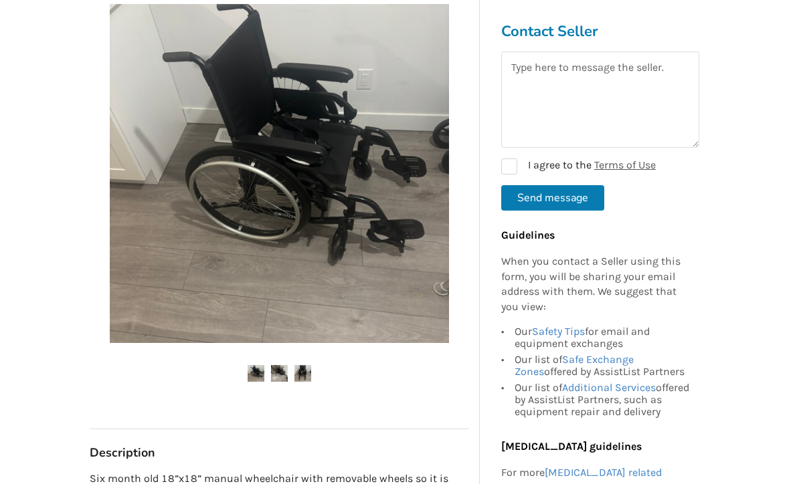
click at [360, 294] on img at bounding box center [279, 173] width 339 height 339
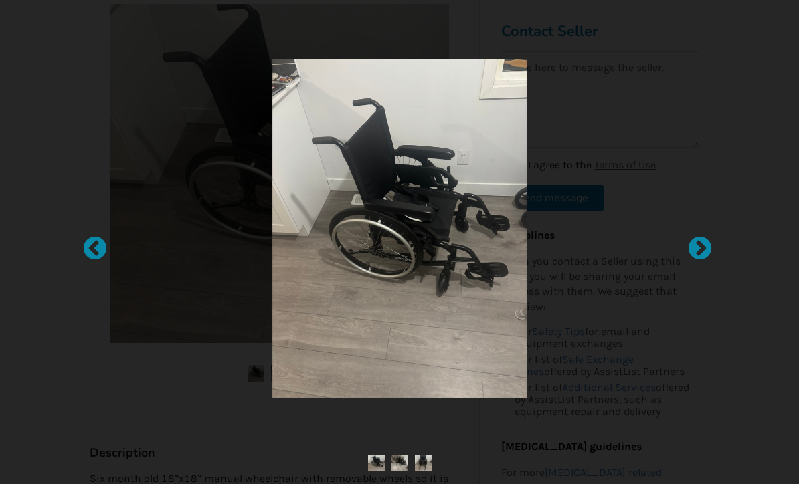
click at [700, 249] on div at bounding box center [692, 241] width 13 height 13
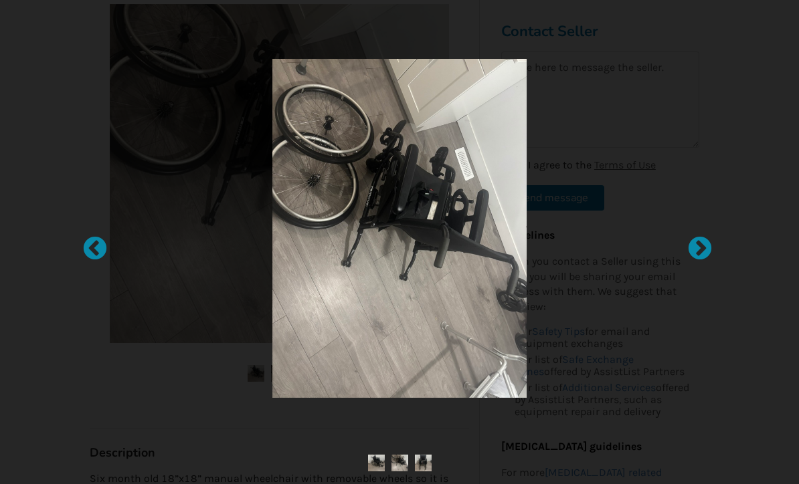
click at [700, 245] on div at bounding box center [692, 241] width 13 height 13
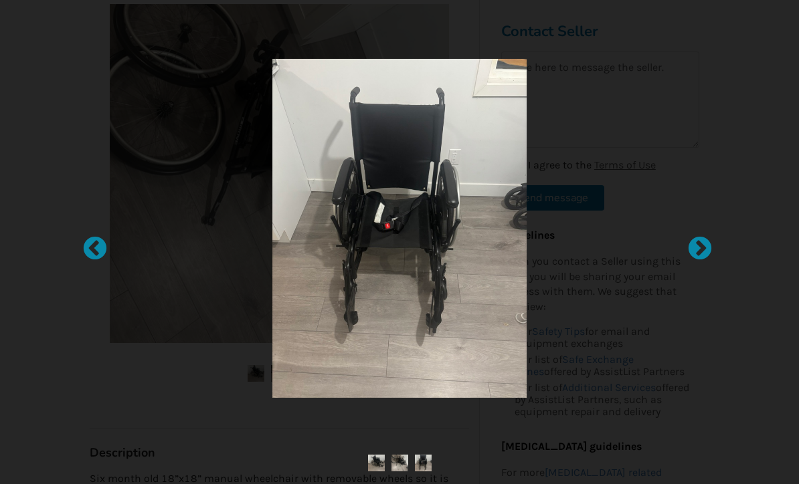
click at [435, 253] on img at bounding box center [399, 228] width 254 height 339
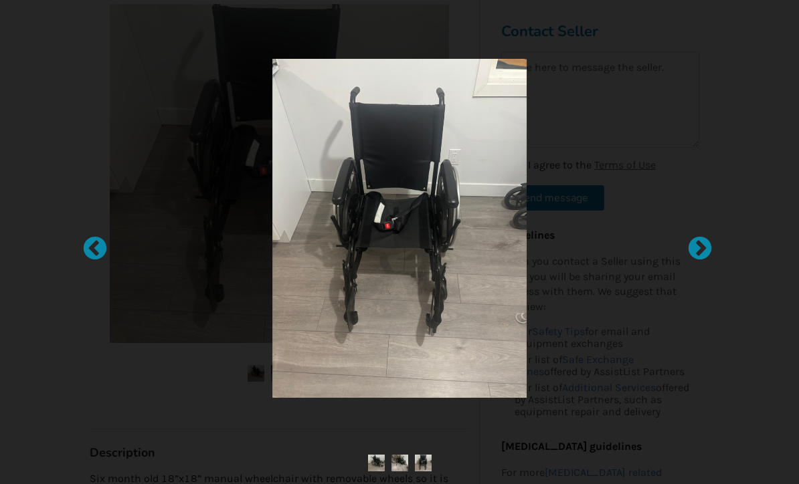
click at [700, 248] on div at bounding box center [692, 241] width 13 height 13
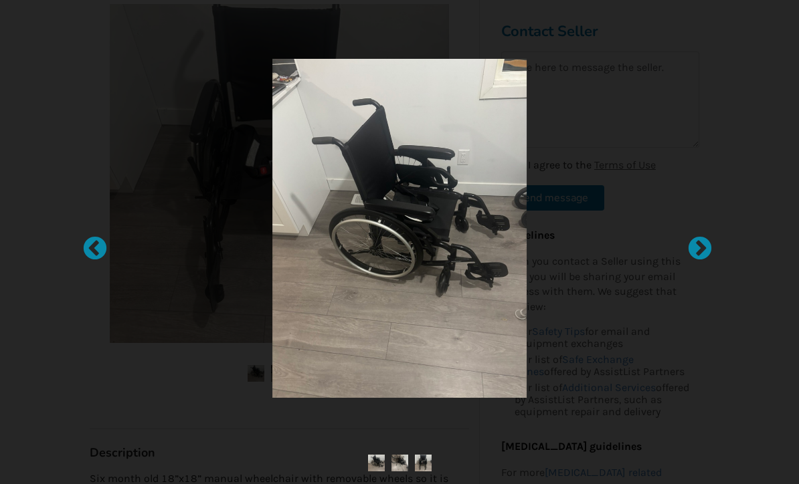
click at [700, 246] on div at bounding box center [692, 241] width 13 height 13
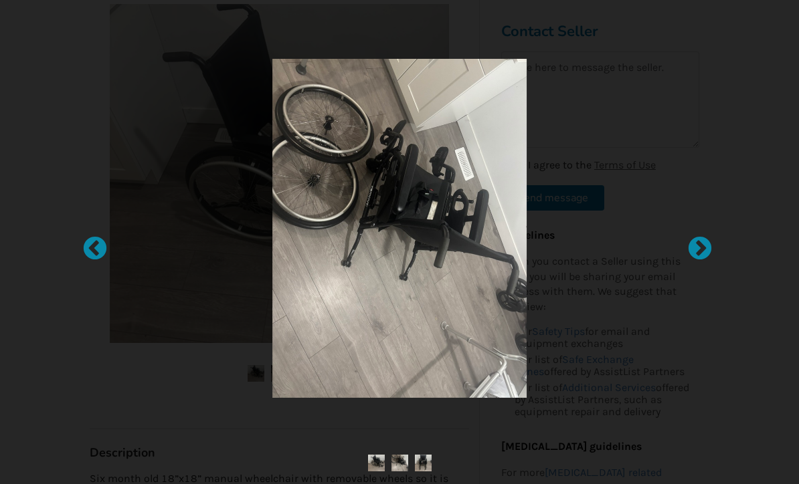
click at [700, 243] on div at bounding box center [692, 241] width 13 height 13
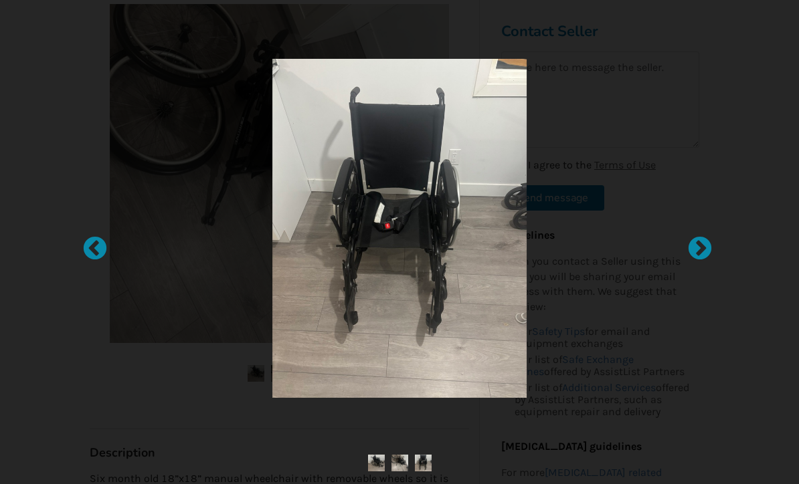
click at [700, 247] on div at bounding box center [692, 241] width 13 height 13
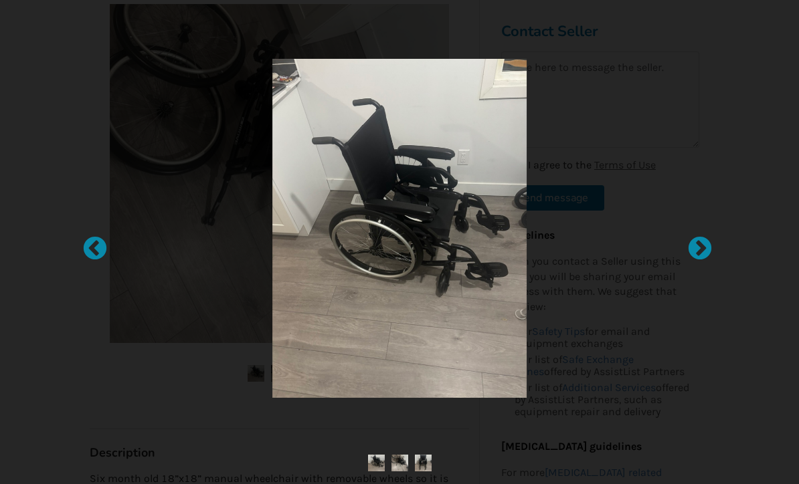
click at [700, 244] on div at bounding box center [692, 241] width 13 height 13
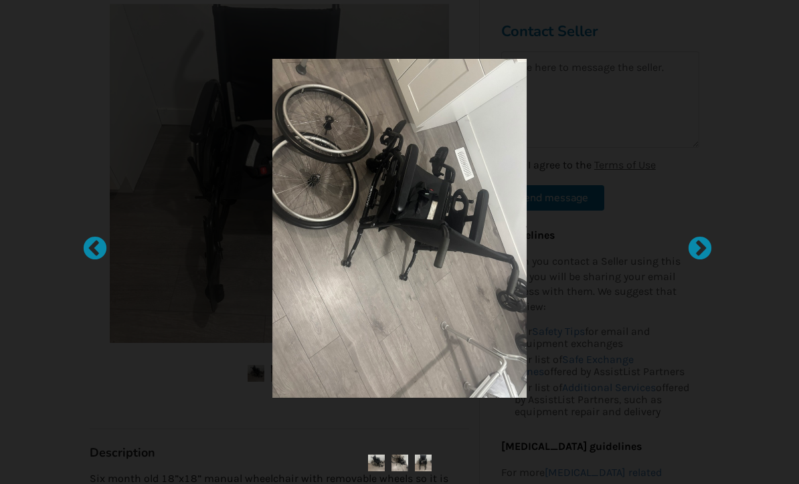
click at [757, 157] on div at bounding box center [399, 242] width 799 height 484
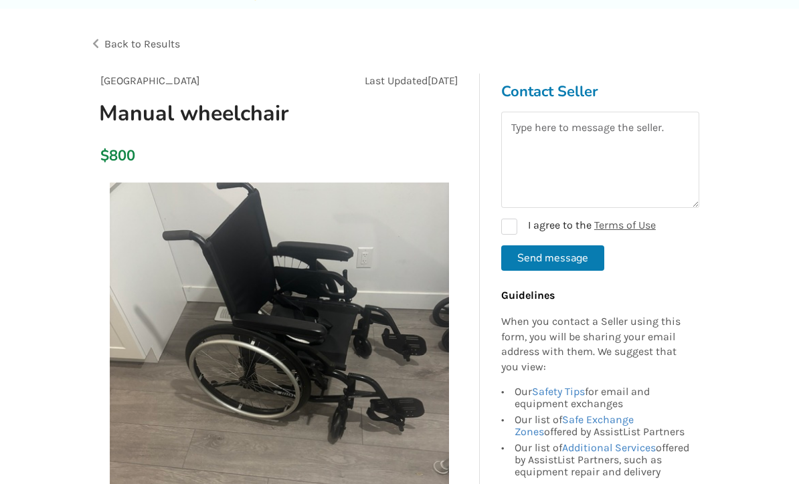
scroll to position [60, 0]
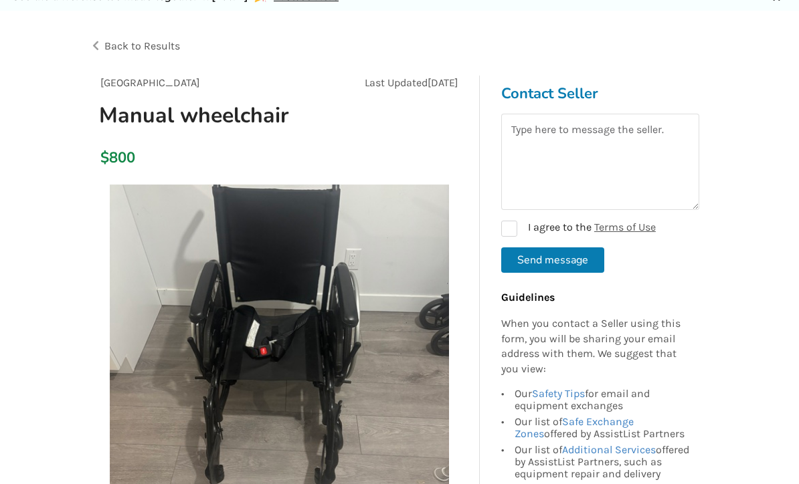
click at [121, 47] on span "Back to Results" at bounding box center [142, 45] width 76 height 13
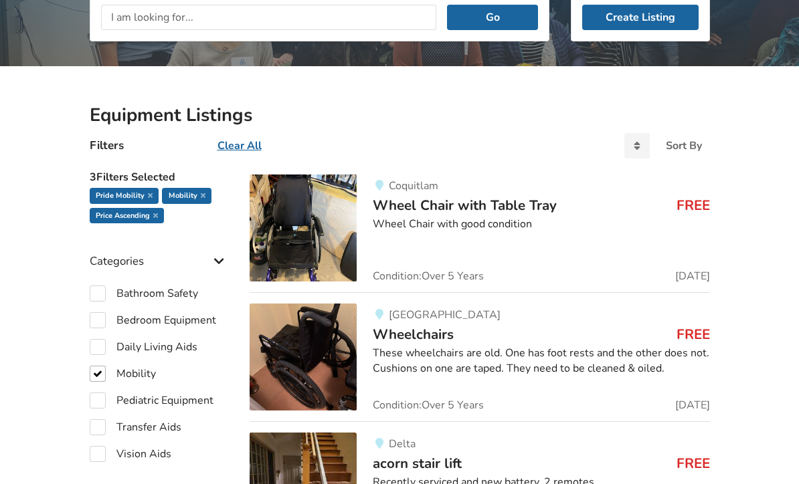
scroll to position [214, 0]
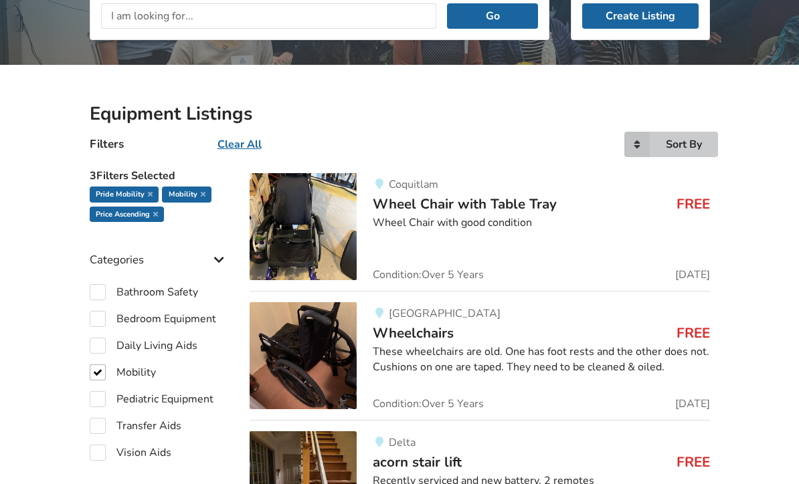
click at [638, 143] on icon at bounding box center [636, 144] width 25 height 25
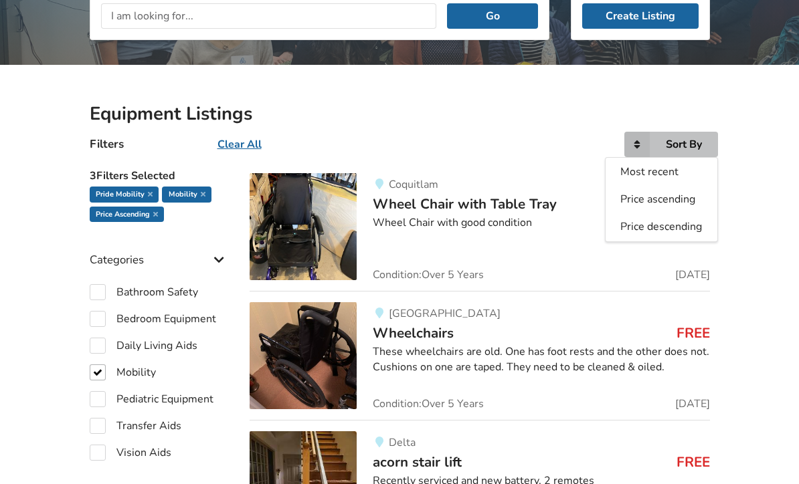
click at [663, 232] on span "Price descending" at bounding box center [661, 226] width 82 height 15
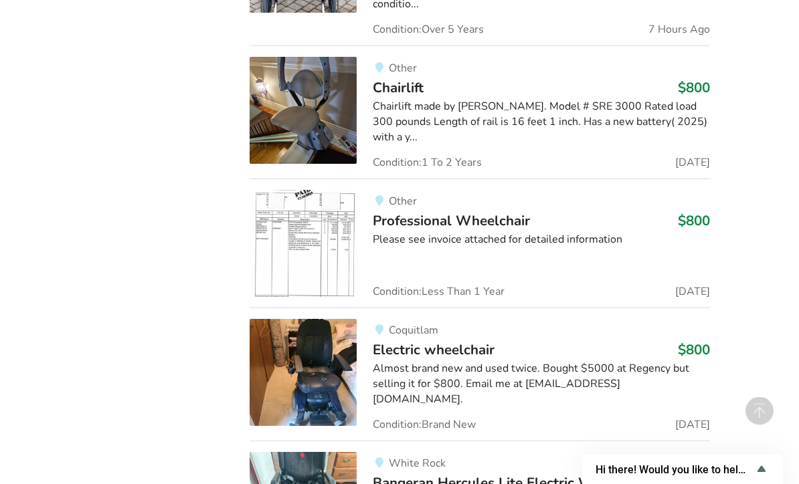
scroll to position [28910, 0]
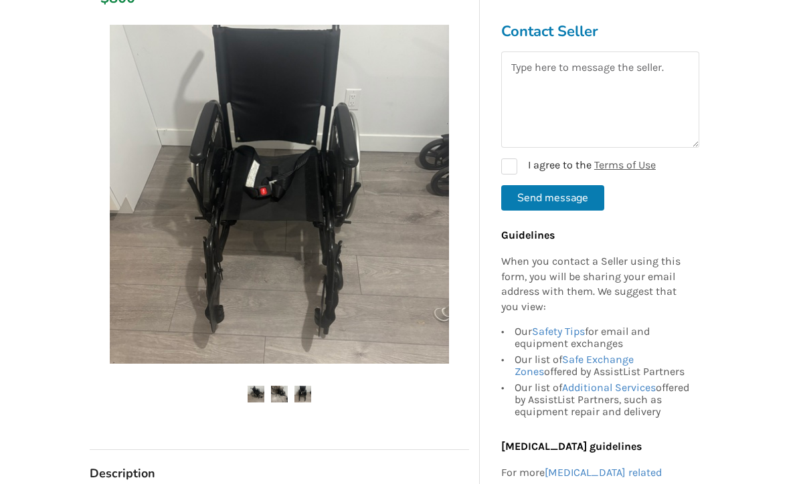
scroll to position [219, 0]
click at [591, 75] on textarea at bounding box center [600, 100] width 198 height 96
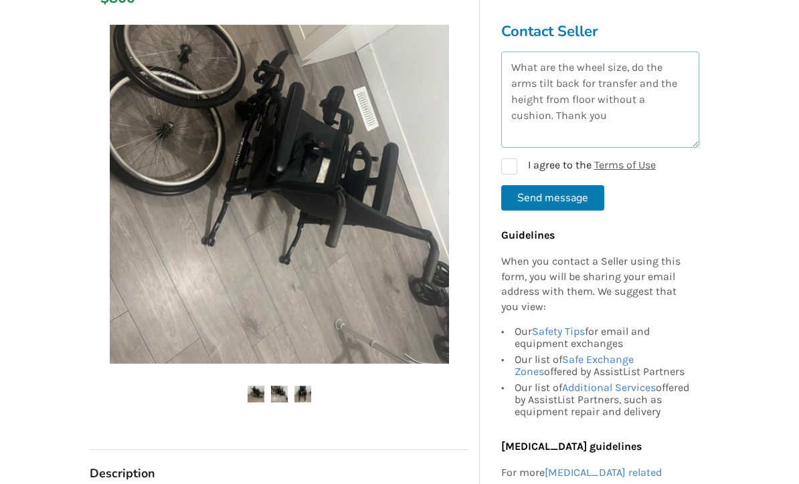
type textarea "What are the wheel size, do the arms tilt back for transfer and the height from…"
click at [515, 165] on label "I agree to the Terms of Use" at bounding box center [578, 167] width 155 height 16
checkbox input "true"
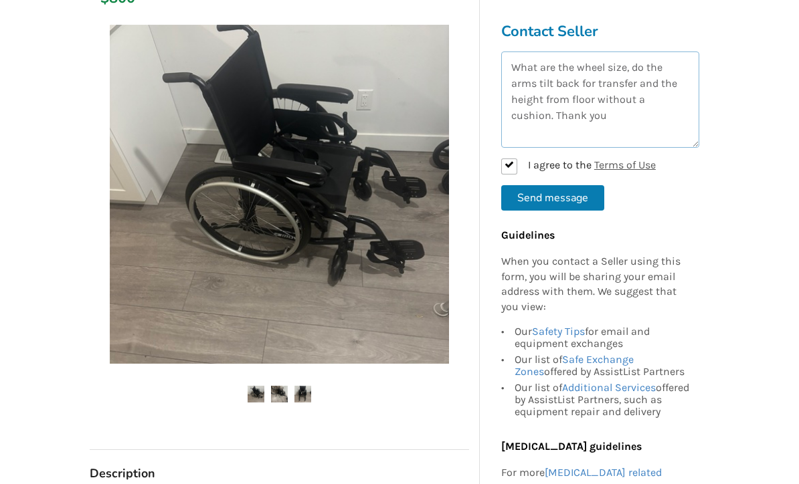
click at [554, 70] on textarea "What are the wheel size, do the arms tilt back for transfer and the height from…" at bounding box center [600, 100] width 198 height 96
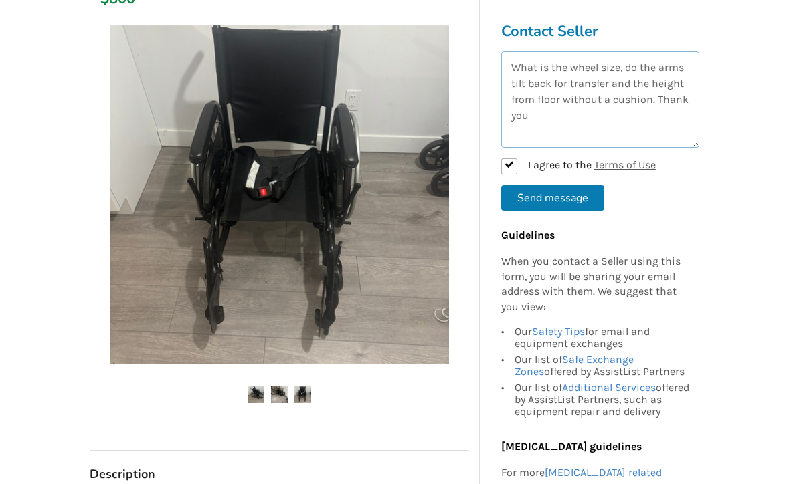
scroll to position [205, 0]
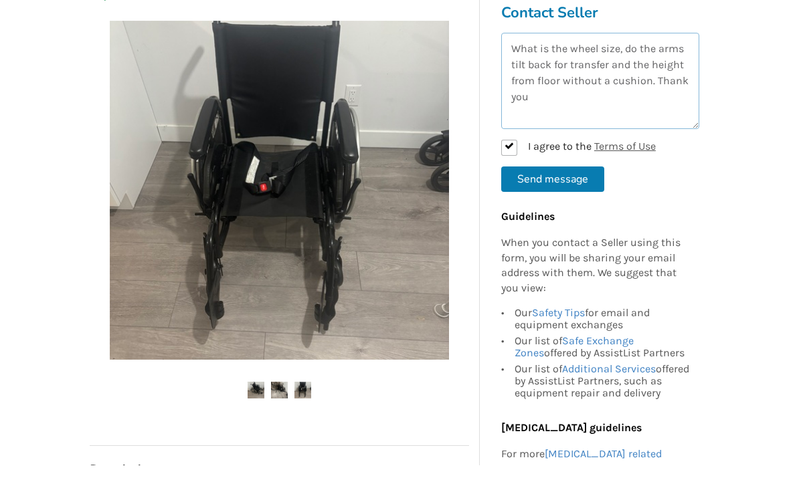
type textarea "What is the wheel size, do the arms tilt back for transfer and the height from …"
click at [545, 186] on button "Send message" at bounding box center [552, 197] width 103 height 25
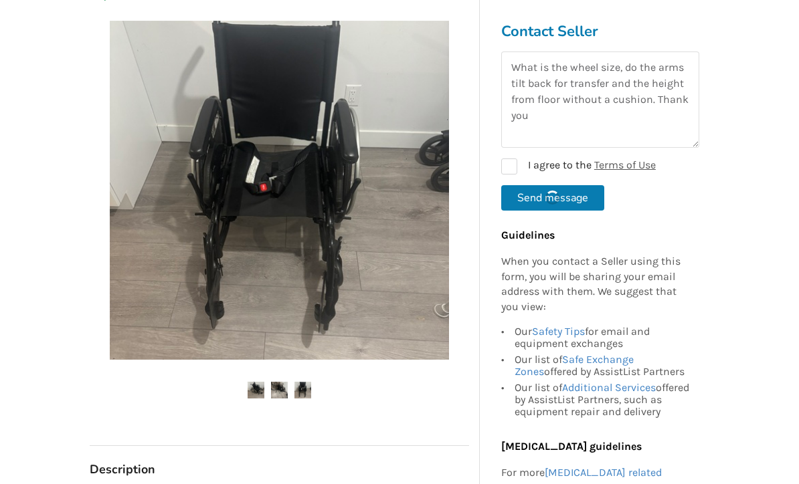
checkbox input "false"
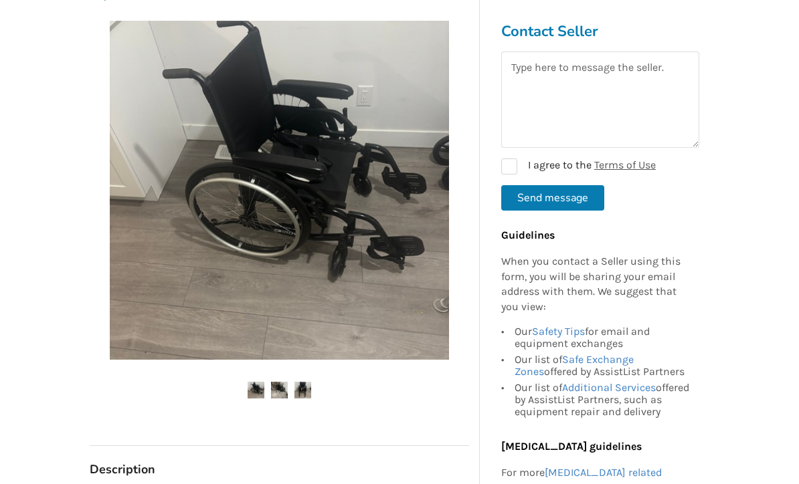
click at [758, 94] on icon at bounding box center [753, 94] width 13 height 11
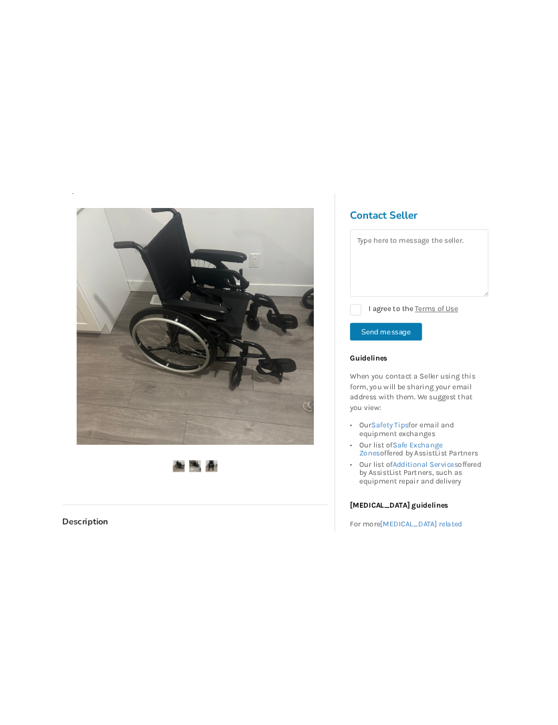
scroll to position [124, 0]
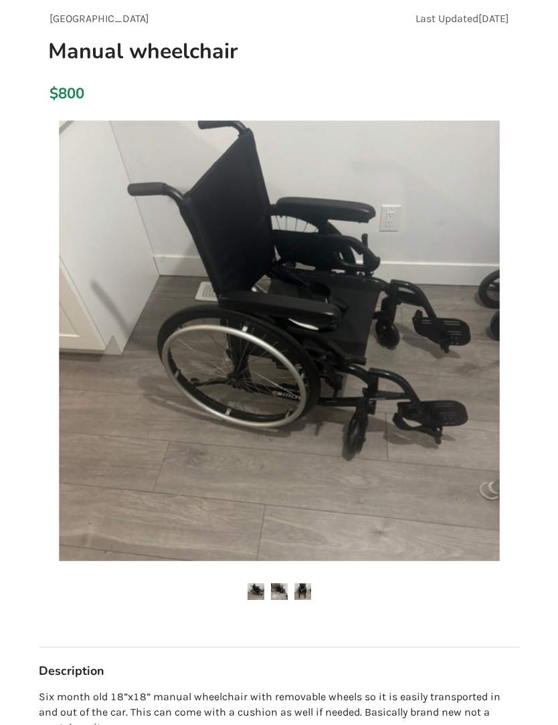
click at [335, 484] on p "Six month old 18”x18” manual wheelchair with removable wheels so it is easily t…" at bounding box center [279, 713] width 481 height 46
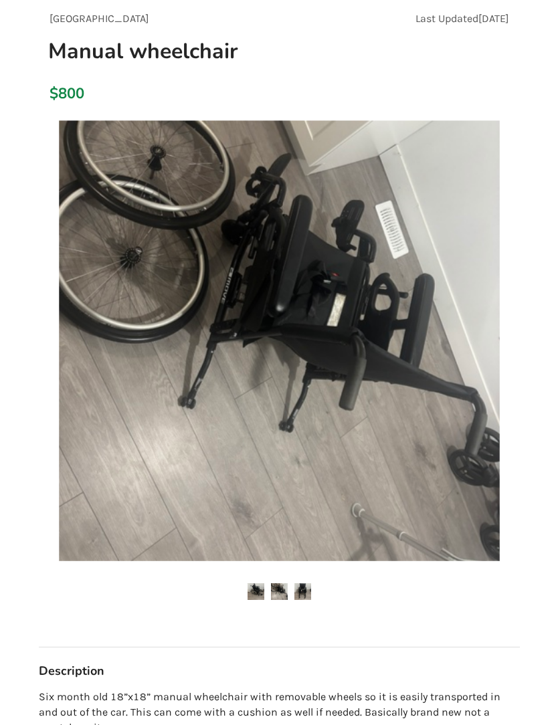
scroll to position [74, 0]
